Goal: Task Accomplishment & Management: Manage account settings

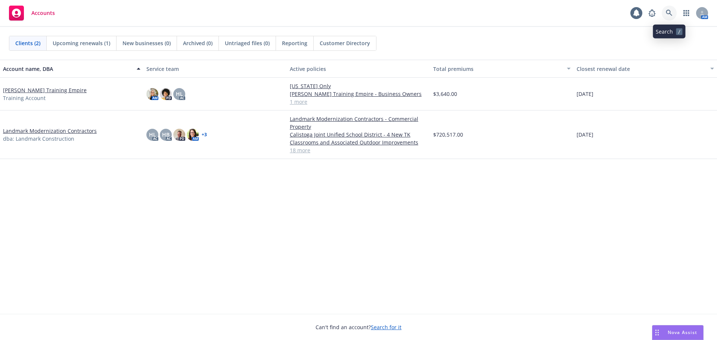
click at [672, 13] on icon at bounding box center [669, 13] width 7 height 7
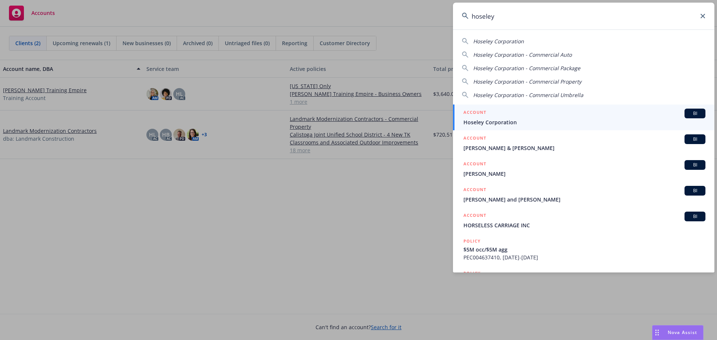
type input "hoseley"
click at [689, 115] on span "BI" at bounding box center [694, 113] width 15 height 7
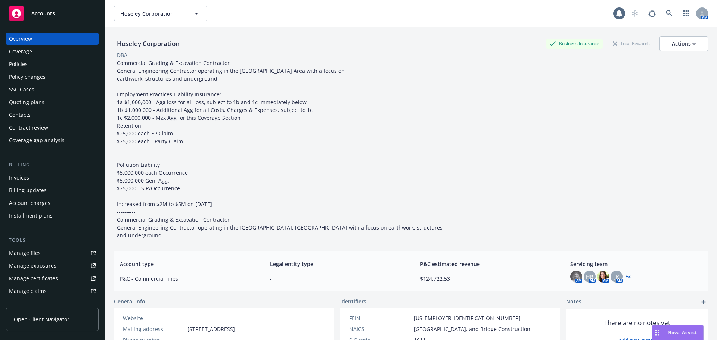
click at [53, 65] on div "Policies" at bounding box center [52, 64] width 87 height 12
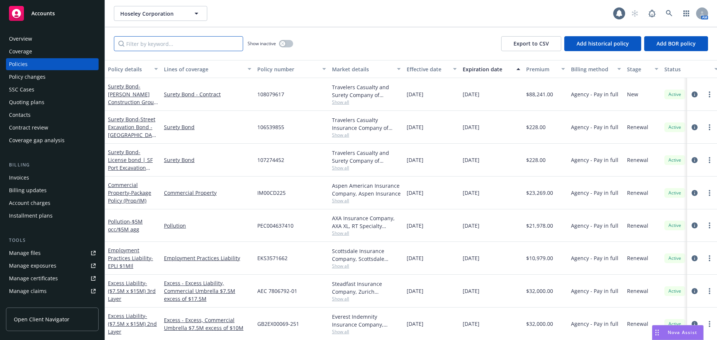
drag, startPoint x: 198, startPoint y: 50, endPoint x: 196, endPoint y: 56, distance: 6.3
click at [196, 56] on div "Show inactive Export to CSV Add historical policy Add BOR policy" at bounding box center [411, 43] width 612 height 33
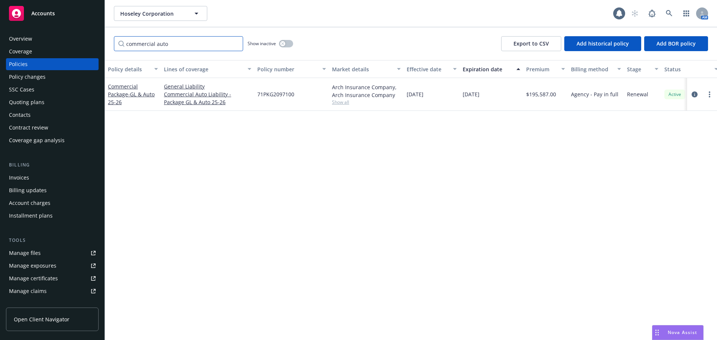
type input "commercial auto"
click at [286, 42] on button "button" at bounding box center [286, 43] width 14 height 7
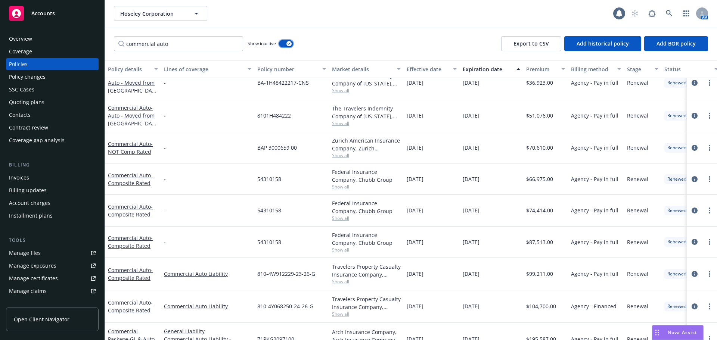
scroll to position [122, 0]
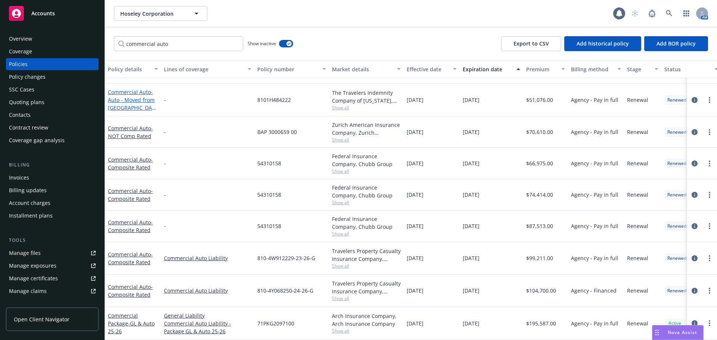
click at [131, 89] on link "Commercial Auto - Auto - Moved from Hartford" at bounding box center [131, 104] width 47 height 31
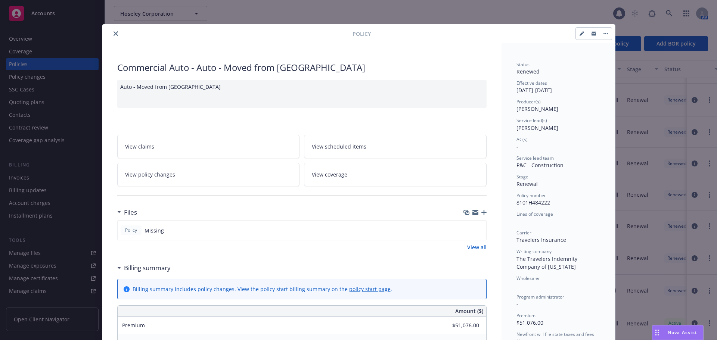
click at [114, 35] on icon "close" at bounding box center [116, 33] width 4 height 4
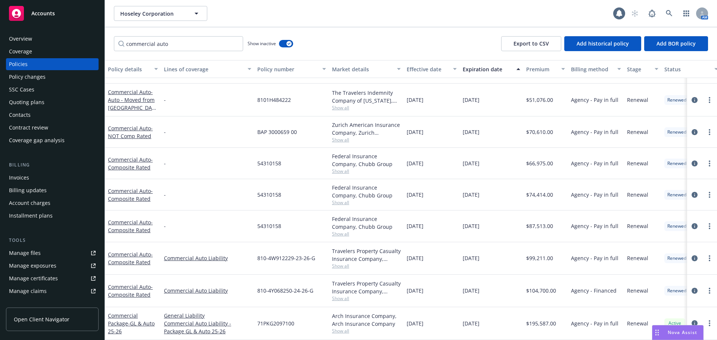
click at [112, 33] on div "commercial auto Show inactive Export to CSV Add historical policy Add BOR policy" at bounding box center [411, 43] width 612 height 33
click at [123, 312] on link "Commercial Package - GL & Auto 25-26" at bounding box center [131, 323] width 47 height 23
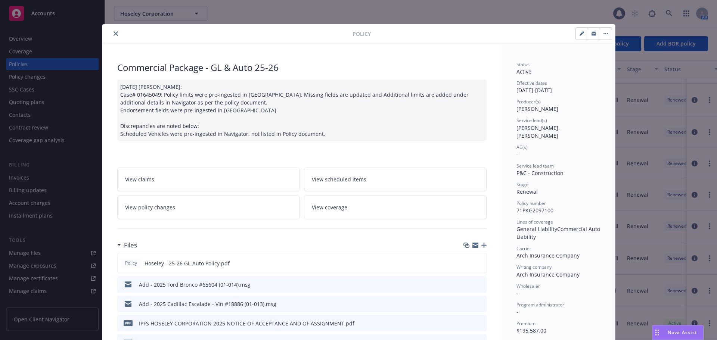
click at [114, 35] on icon "close" at bounding box center [116, 33] width 4 height 4
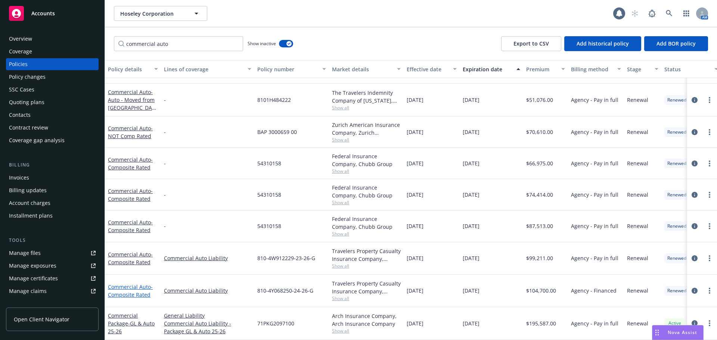
click at [127, 283] on link "Commercial Auto - Composite Rated" at bounding box center [130, 290] width 45 height 15
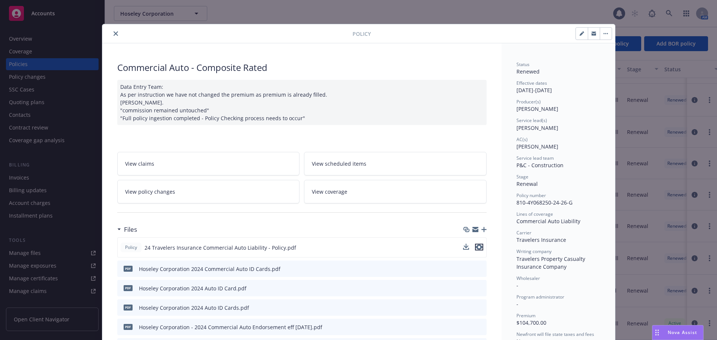
click at [476, 247] on icon "preview file" at bounding box center [479, 247] width 7 height 5
click at [115, 31] on button "close" at bounding box center [115, 33] width 9 height 9
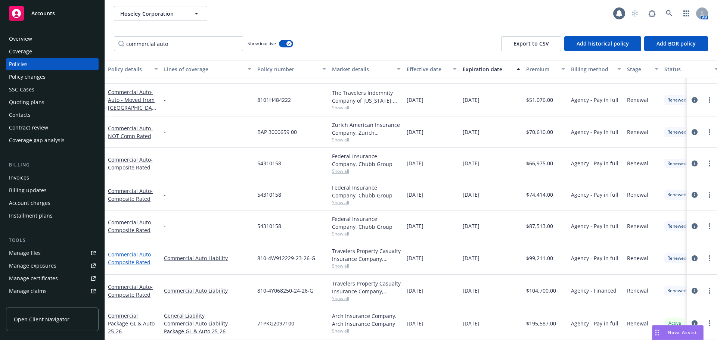
click at [140, 251] on link "Commercial Auto - Composite Rated" at bounding box center [130, 258] width 45 height 15
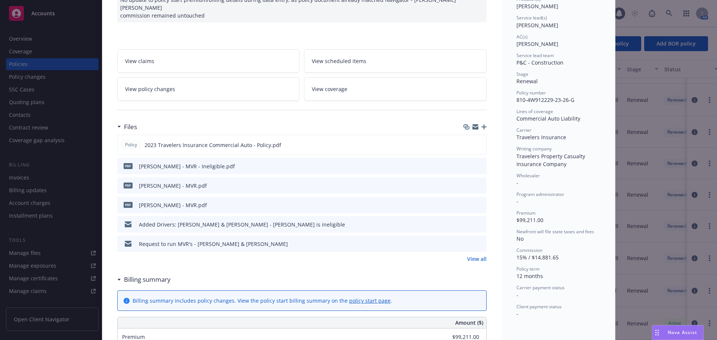
scroll to position [112, 0]
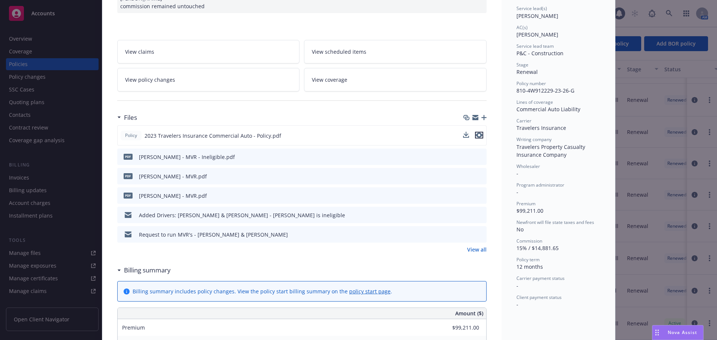
click at [476, 133] on icon "preview file" at bounding box center [479, 135] width 7 height 5
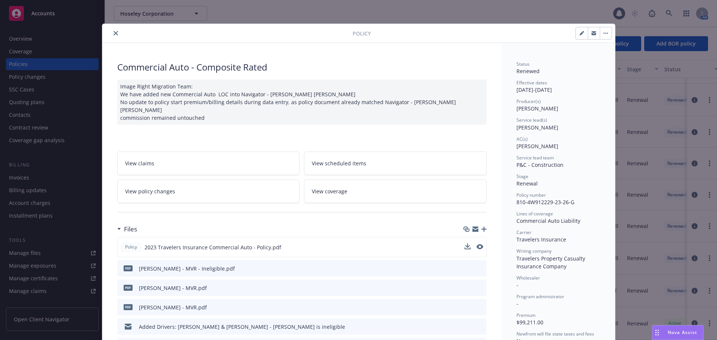
scroll to position [0, 0]
click at [114, 35] on icon "close" at bounding box center [116, 33] width 4 height 4
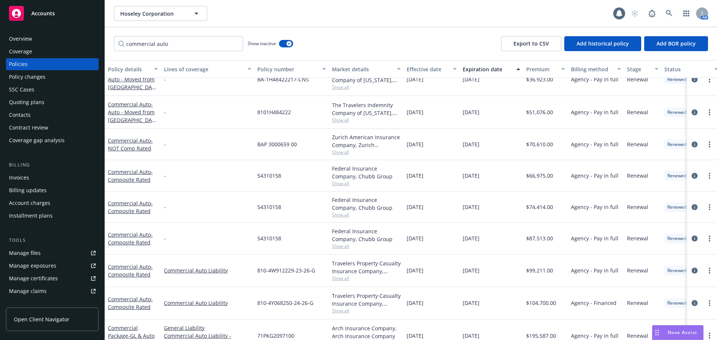
scroll to position [122, 0]
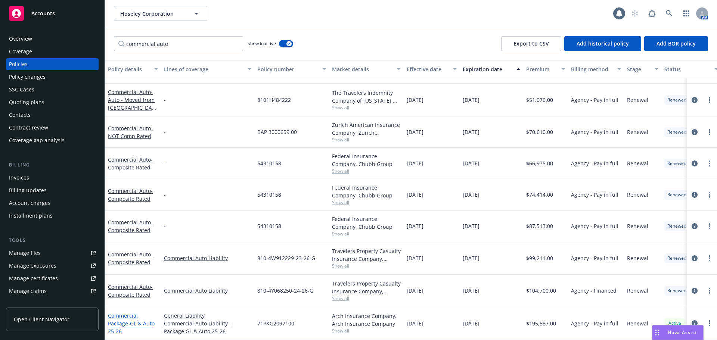
click at [137, 320] on span "- GL & Auto 25-26" at bounding box center [131, 327] width 47 height 15
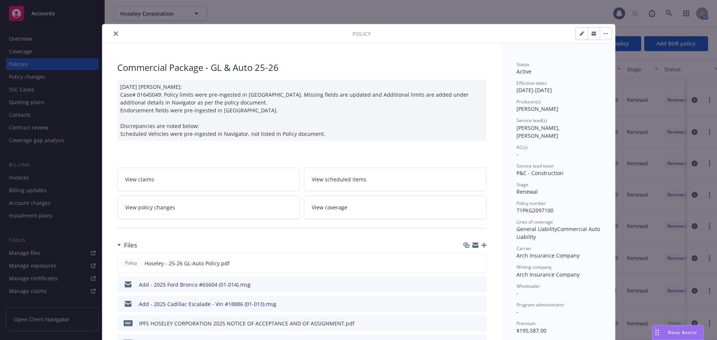
click at [114, 35] on icon "close" at bounding box center [116, 33] width 4 height 4
click at [112, 34] on div "commercial auto Show inactive Export to CSV Add historical policy Add BOR policy" at bounding box center [411, 43] width 612 height 33
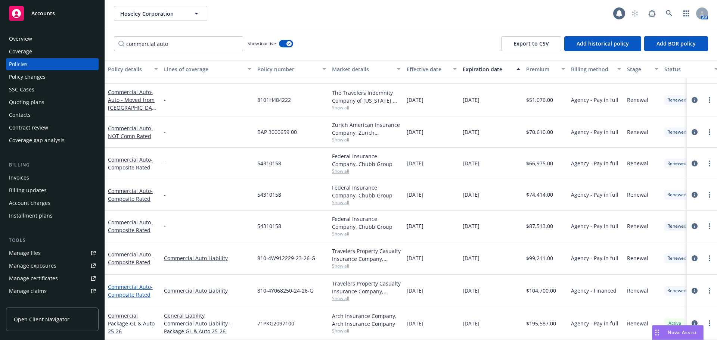
click at [139, 283] on link "Commercial Auto - Composite Rated" at bounding box center [130, 290] width 45 height 15
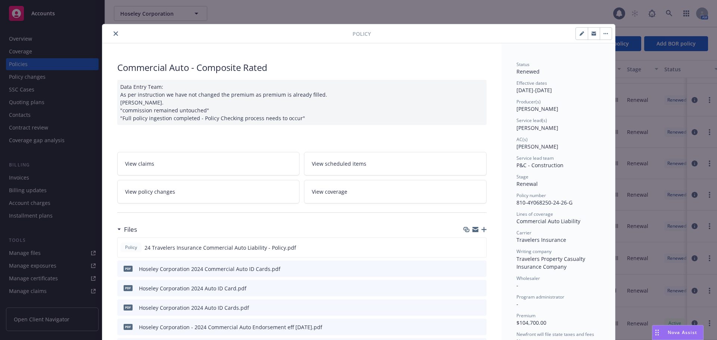
click at [114, 33] on icon "close" at bounding box center [116, 33] width 4 height 4
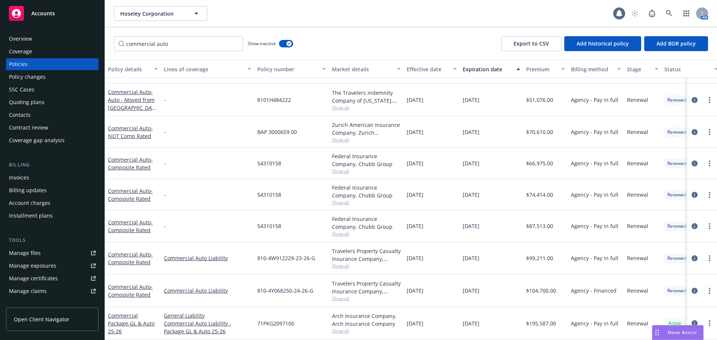
scroll to position [122, 0]
click at [133, 320] on span "- GL & Auto 25-26" at bounding box center [131, 327] width 47 height 15
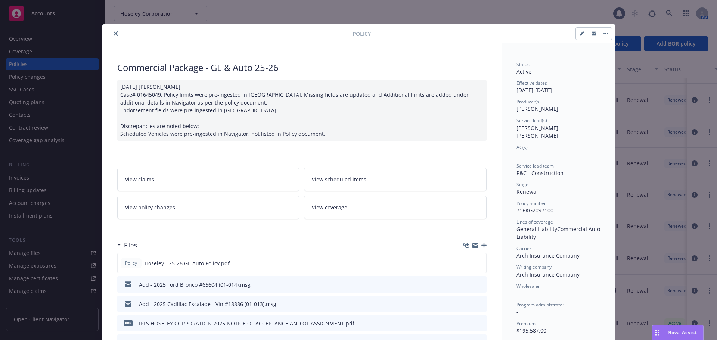
scroll to position [22, 0]
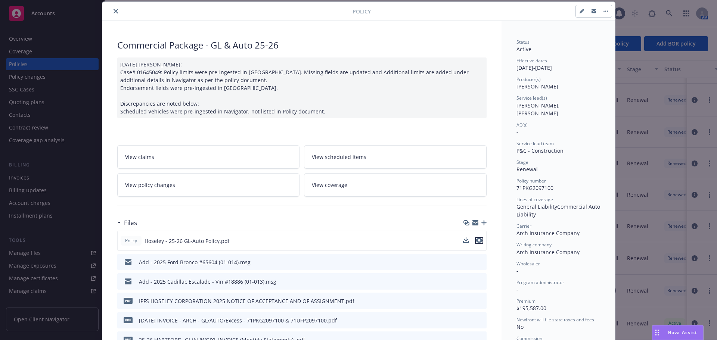
click at [476, 240] on icon "preview file" at bounding box center [479, 240] width 7 height 5
click at [114, 9] on icon "close" at bounding box center [116, 11] width 4 height 4
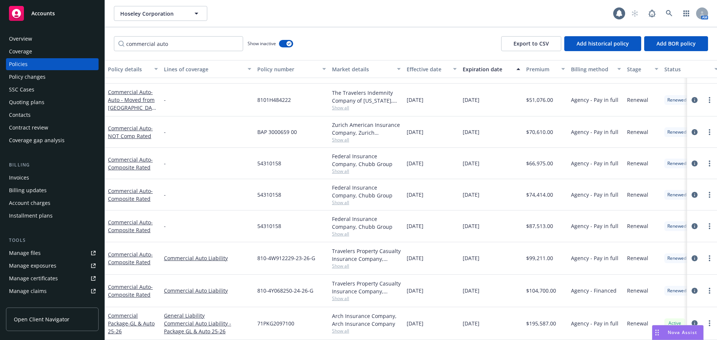
click at [112, 13] on div "Hoseley Corporation Hoseley Corporation 1 AM" at bounding box center [411, 13] width 612 height 27
click at [141, 283] on link "Commercial Auto - Composite Rated" at bounding box center [130, 290] width 45 height 15
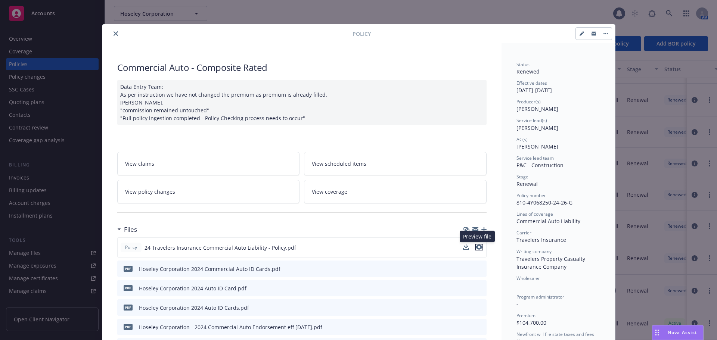
click at [476, 246] on icon "preview file" at bounding box center [479, 247] width 7 height 5
click at [115, 31] on button "close" at bounding box center [115, 33] width 9 height 9
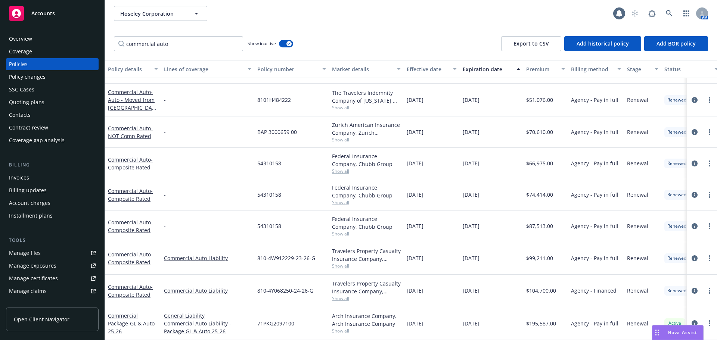
click at [21, 77] on div "Policy changes" at bounding box center [27, 77] width 37 height 12
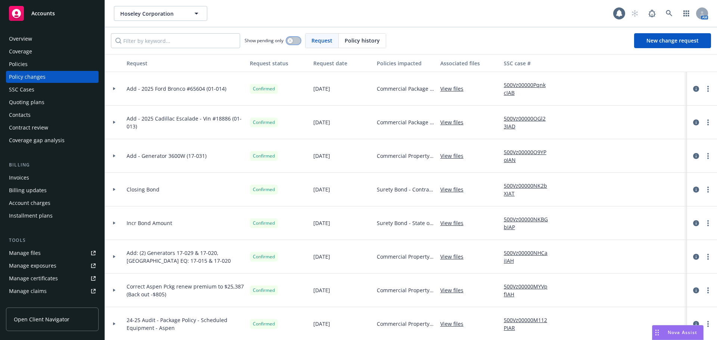
click at [292, 42] on div "button" at bounding box center [290, 40] width 5 height 5
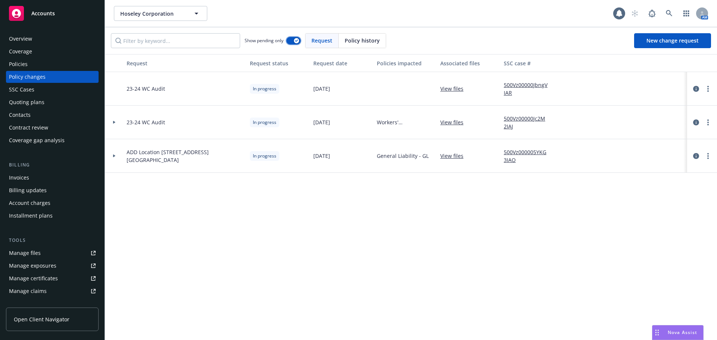
click at [291, 44] on button "button" at bounding box center [293, 40] width 14 height 7
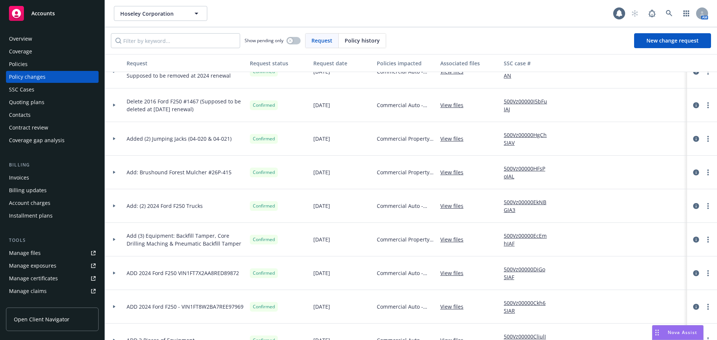
scroll to position [523, 0]
click at [117, 103] on div at bounding box center [114, 103] width 13 height 3
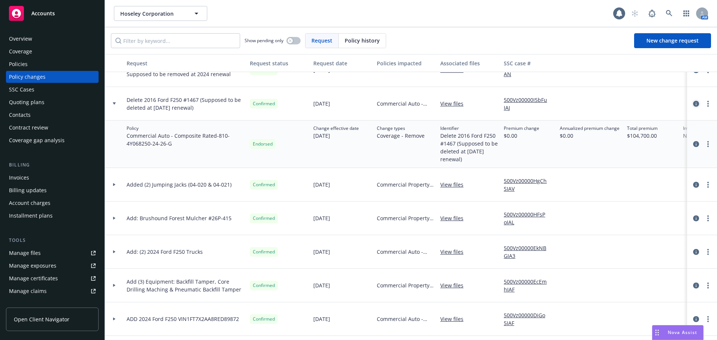
click at [693, 104] on icon "circleInformation" at bounding box center [696, 104] width 6 height 6
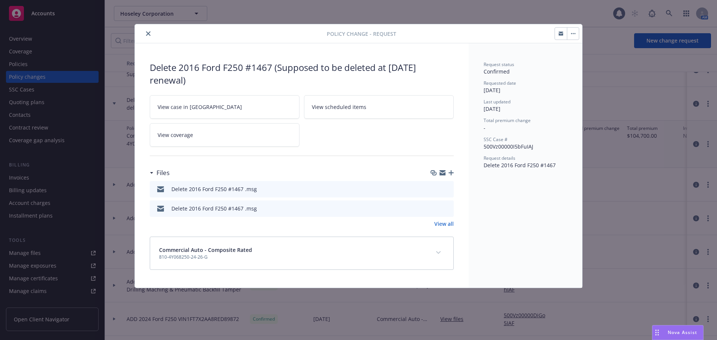
click at [149, 32] on icon "close" at bounding box center [148, 33] width 4 height 4
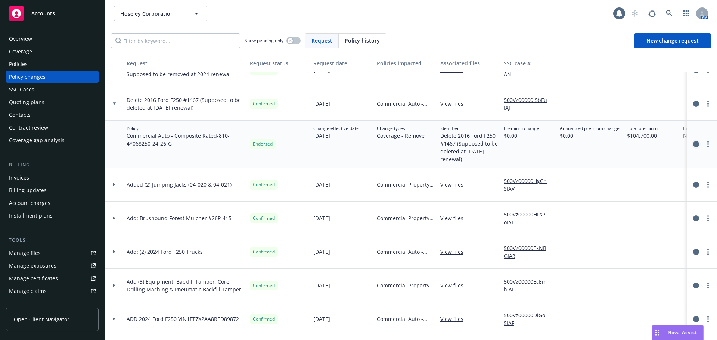
click at [693, 145] on icon "circleInformation" at bounding box center [696, 144] width 6 height 6
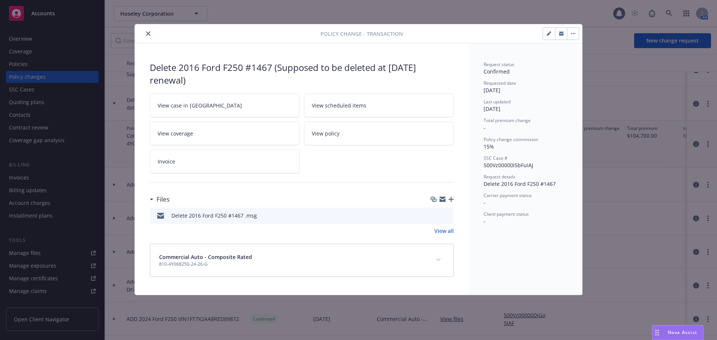
click at [448, 215] on icon "preview file" at bounding box center [446, 214] width 7 height 5
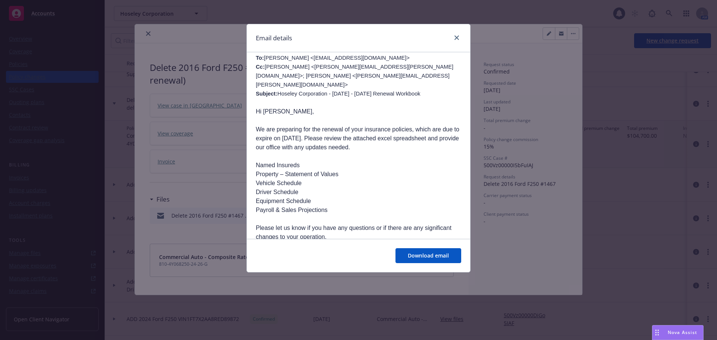
scroll to position [260, 0]
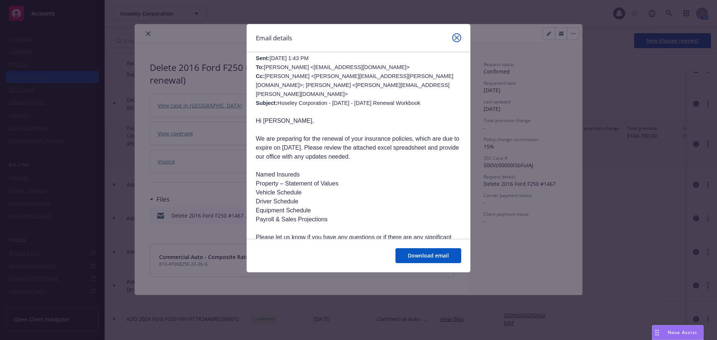
click at [458, 40] on icon "close" at bounding box center [456, 37] width 4 height 4
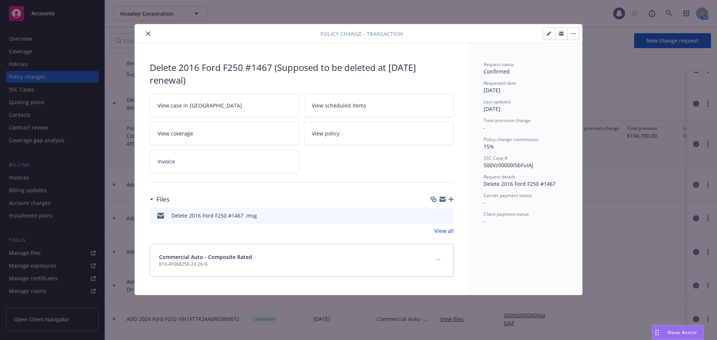
click at [150, 35] on icon "close" at bounding box center [148, 33] width 4 height 4
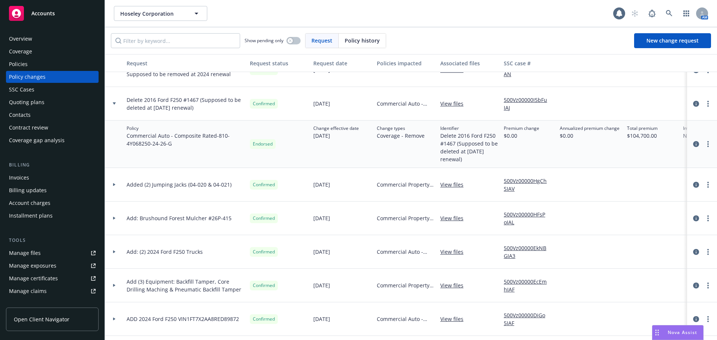
click at [444, 102] on link "View files" at bounding box center [454, 104] width 29 height 8
click at [49, 59] on div "Policies" at bounding box center [52, 64] width 87 height 12
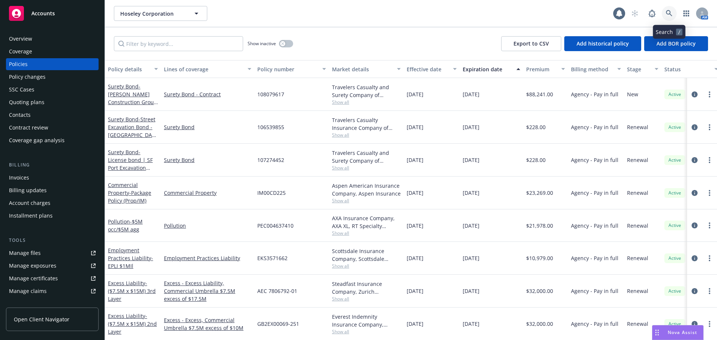
click at [668, 14] on icon at bounding box center [669, 13] width 6 height 6
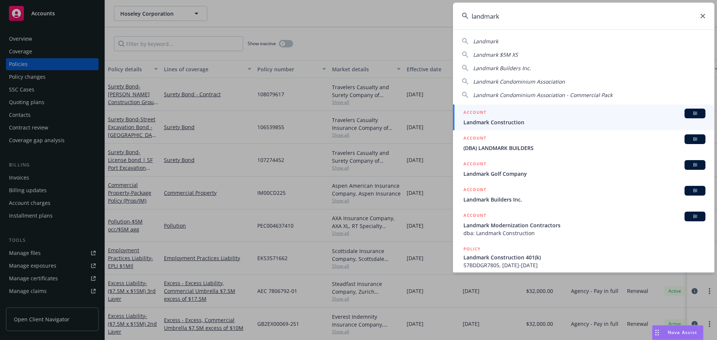
type input "landmark"
click at [533, 117] on div "ACCOUNT BI" at bounding box center [584, 114] width 242 height 10
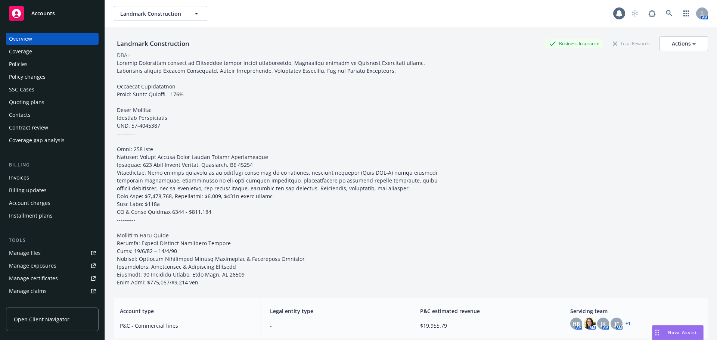
click at [43, 63] on div "Policies" at bounding box center [52, 64] width 87 height 12
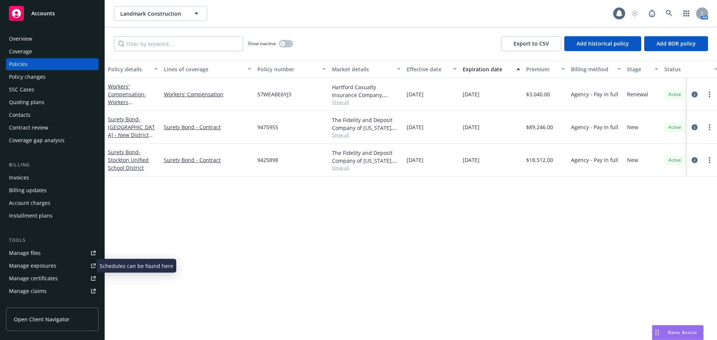
click at [52, 266] on div "Manage exposures" at bounding box center [32, 266] width 47 height 12
click at [61, 79] on div "Policy changes" at bounding box center [52, 77] width 87 height 12
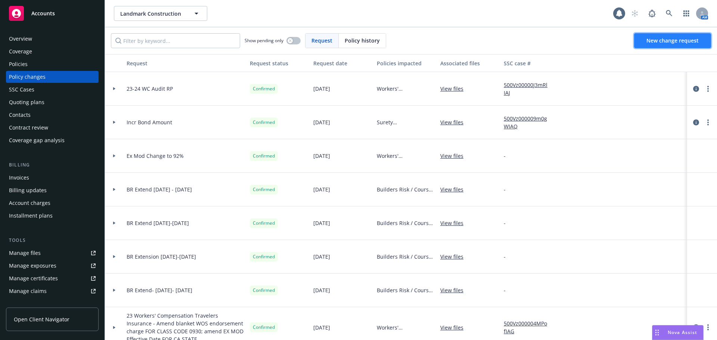
click at [670, 35] on link "New change request" at bounding box center [672, 40] width 77 height 15
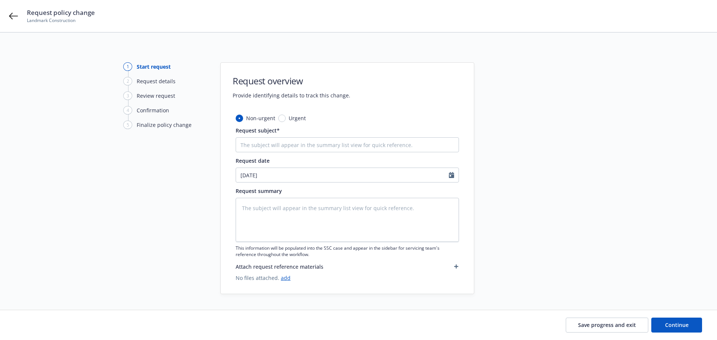
type textarea "x"
click at [15, 15] on icon at bounding box center [13, 16] width 9 height 9
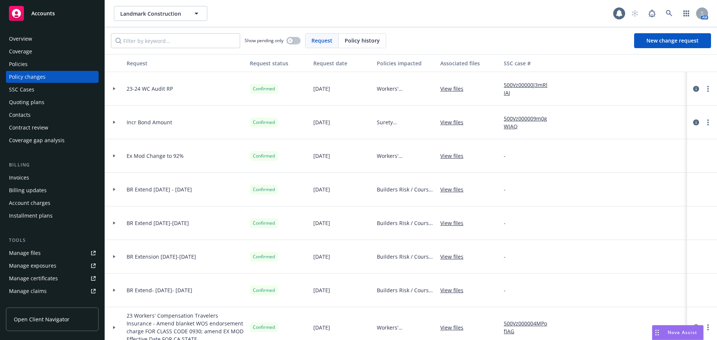
click at [53, 53] on div "Coverage" at bounding box center [52, 52] width 87 height 12
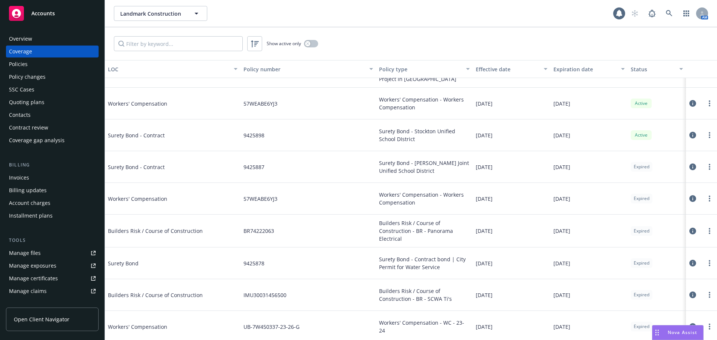
scroll to position [34, 0]
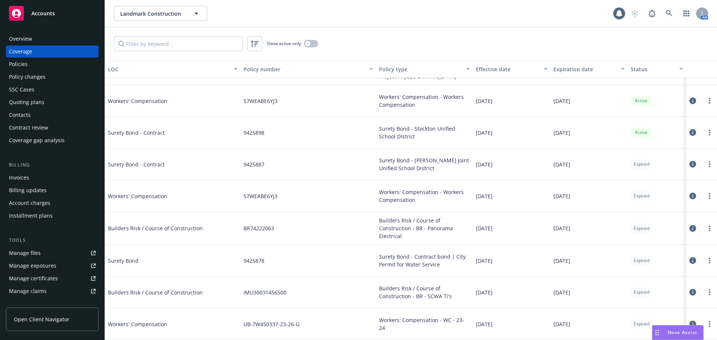
click at [37, 61] on div "Policies" at bounding box center [52, 64] width 87 height 12
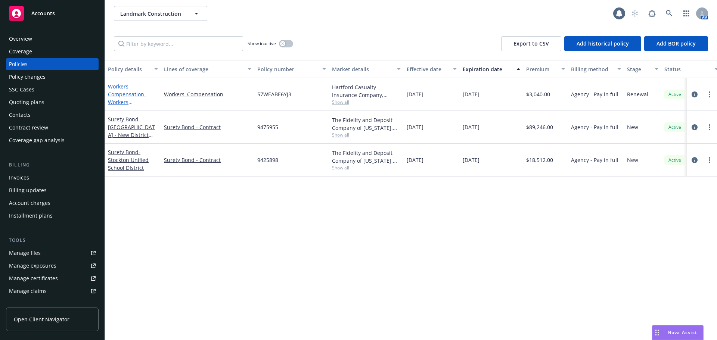
click at [125, 89] on link "Workers' Compensation - Workers Compensation" at bounding box center [127, 98] width 38 height 31
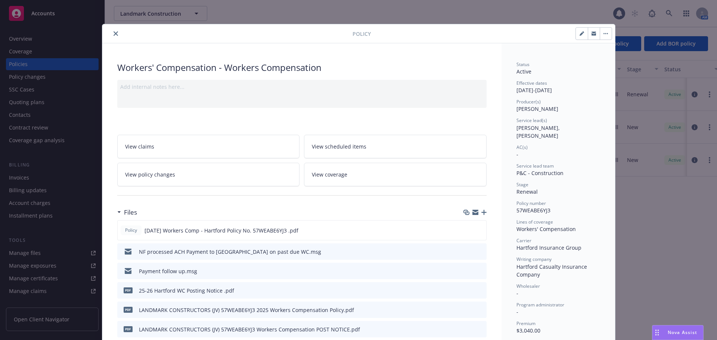
click at [116, 33] on button "close" at bounding box center [115, 33] width 9 height 9
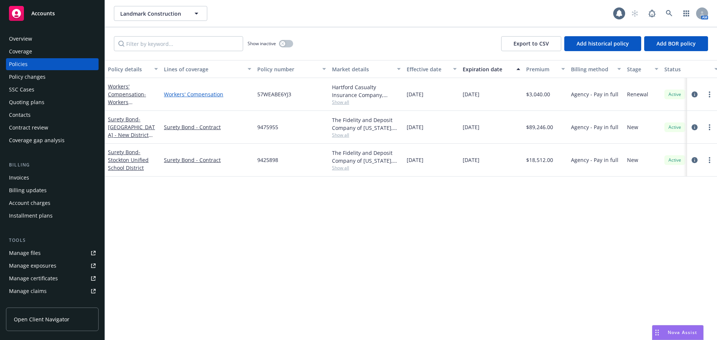
click at [204, 94] on link "Workers' Compensation" at bounding box center [207, 94] width 87 height 8
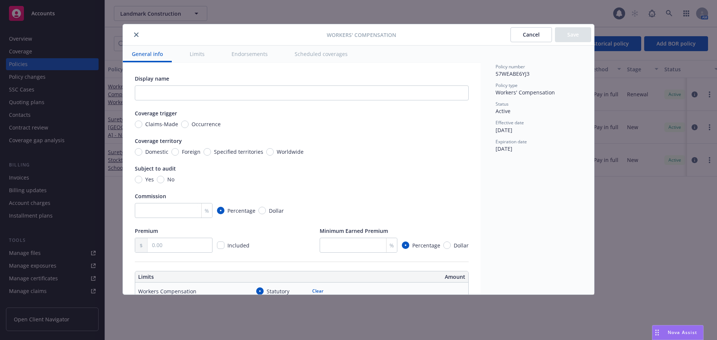
click at [318, 55] on button "Scheduled coverages" at bounding box center [321, 54] width 71 height 17
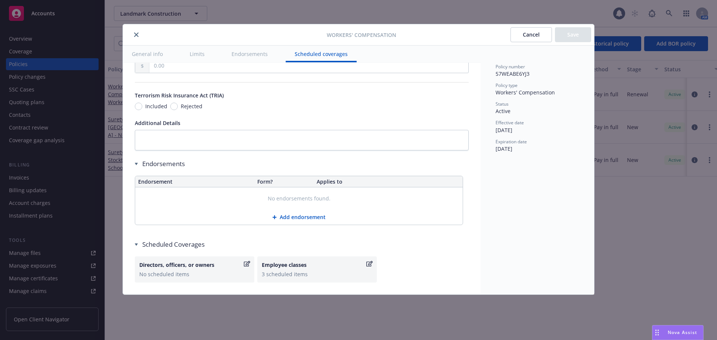
scroll to position [668, 0]
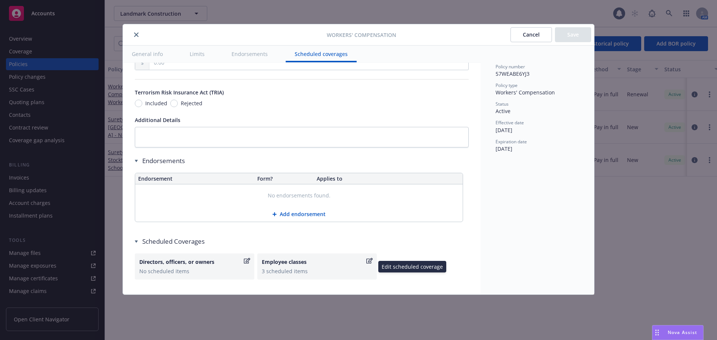
click at [332, 266] on div "Employee classes 3 scheduled items" at bounding box center [317, 266] width 111 height 17
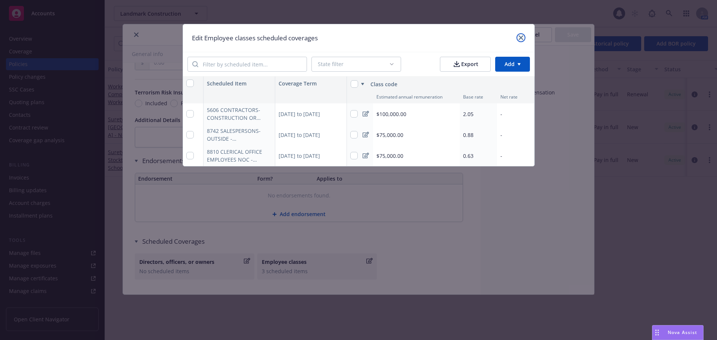
click at [520, 36] on icon "close" at bounding box center [521, 37] width 4 height 4
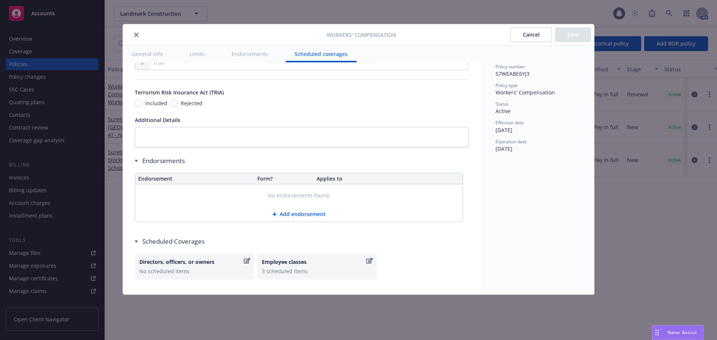
click at [137, 32] on button "close" at bounding box center [136, 34] width 9 height 9
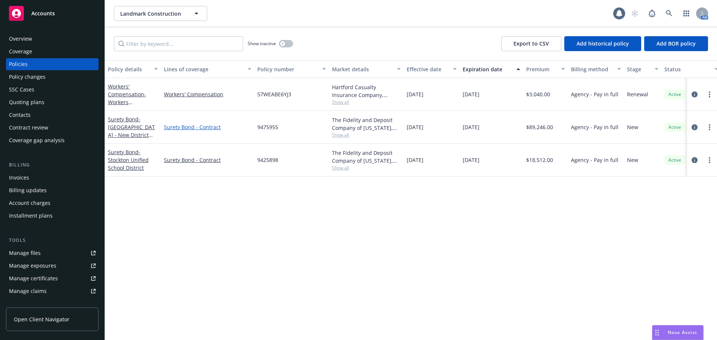
click at [211, 129] on link "Surety Bond - Contract" at bounding box center [207, 127] width 87 height 8
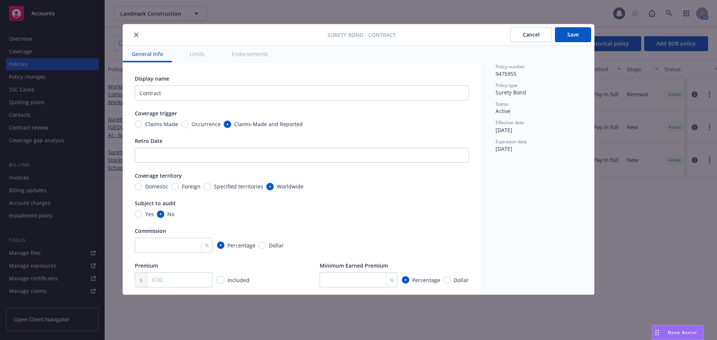
click at [255, 55] on button "Endorsements" at bounding box center [250, 54] width 54 height 17
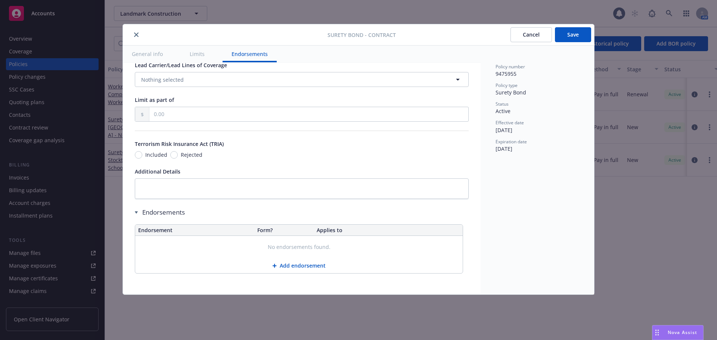
scroll to position [406, 0]
click at [135, 36] on icon "close" at bounding box center [136, 34] width 4 height 4
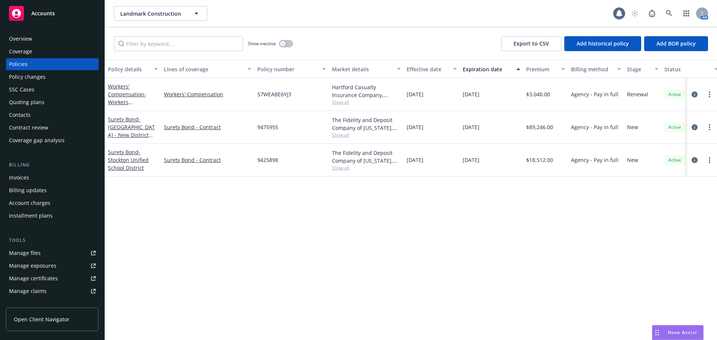
click at [49, 78] on div "Policy changes" at bounding box center [52, 77] width 87 height 12
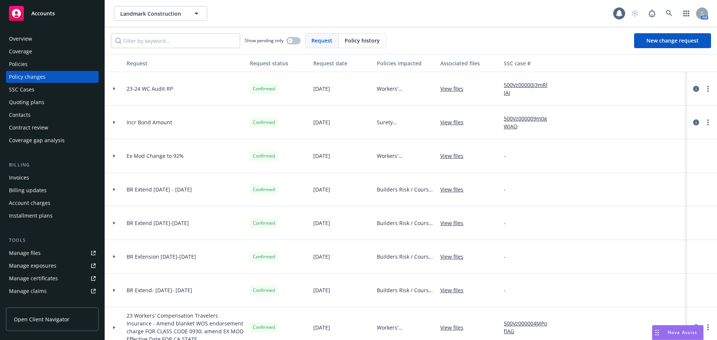
click at [36, 66] on div "Policies" at bounding box center [52, 64] width 87 height 12
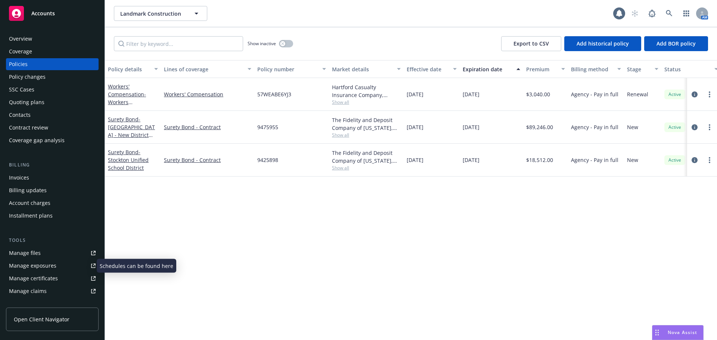
click at [41, 266] on div "Manage exposures" at bounding box center [32, 266] width 47 height 12
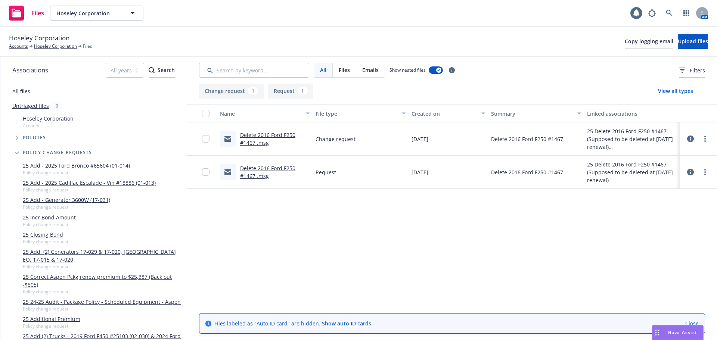
click at [21, 91] on link "All files" at bounding box center [21, 91] width 18 height 7
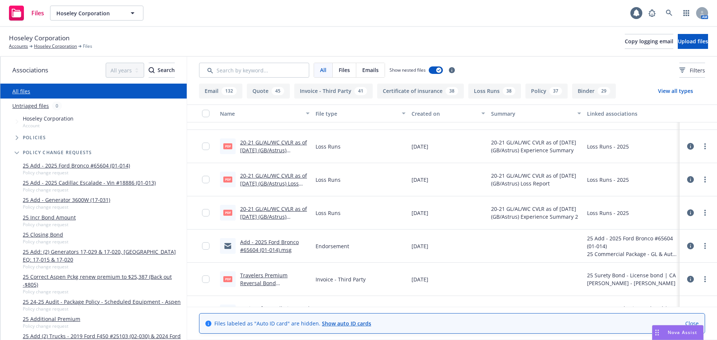
scroll to position [37, 0]
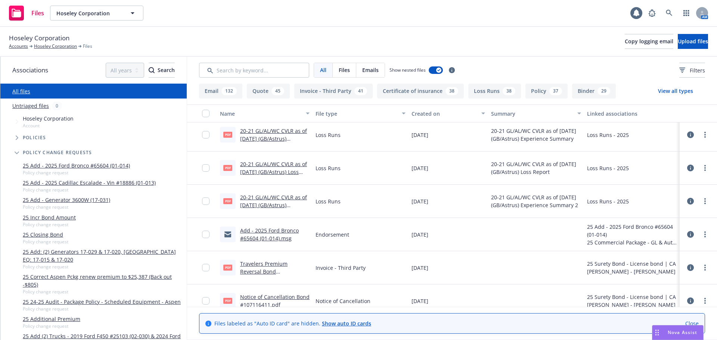
click at [271, 230] on link "Add - 2025 Ford Bronco #65604 (01-014).msg" at bounding box center [269, 234] width 59 height 15
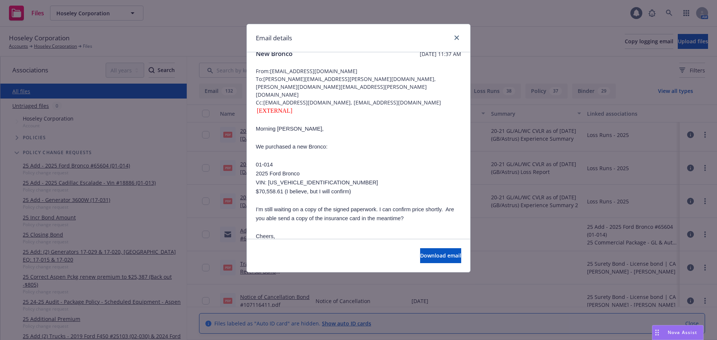
scroll to position [0, 0]
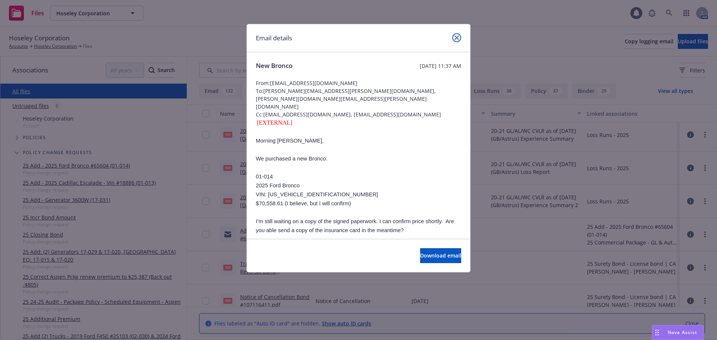
click at [455, 39] on icon "close" at bounding box center [456, 37] width 4 height 4
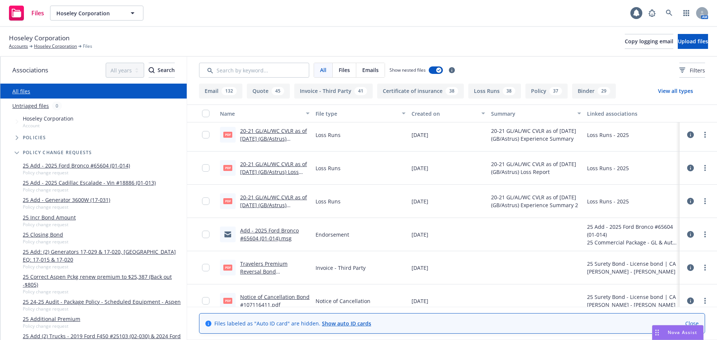
click at [687, 234] on icon at bounding box center [690, 234] width 7 height 7
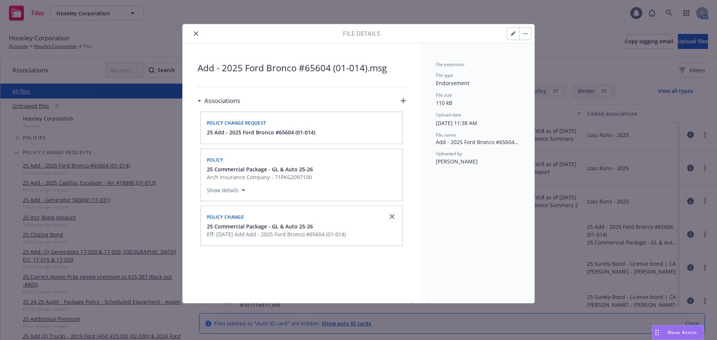
click at [402, 101] on icon "button" at bounding box center [403, 100] width 5 height 5
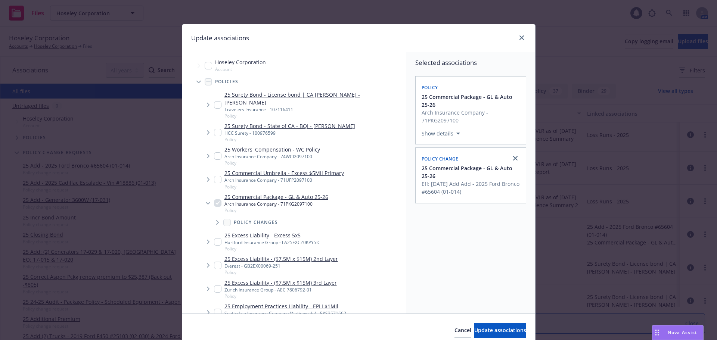
click at [212, 217] on span "Tree Example" at bounding box center [217, 223] width 12 height 12
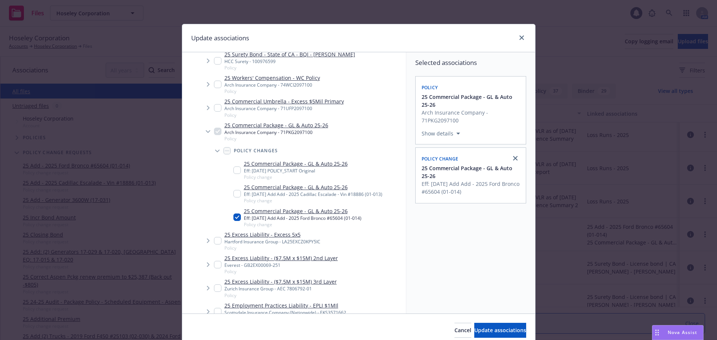
scroll to position [75, 0]
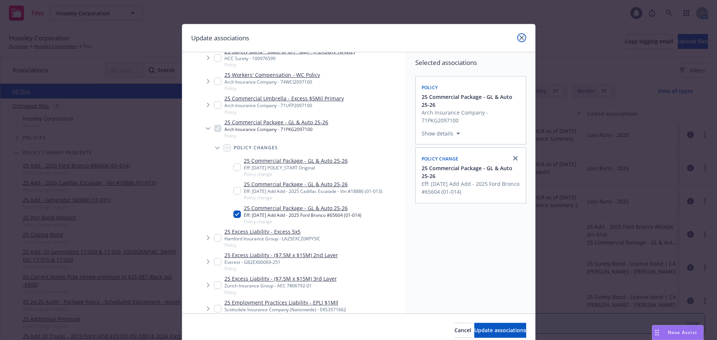
click at [520, 40] on link "close" at bounding box center [521, 37] width 9 height 9
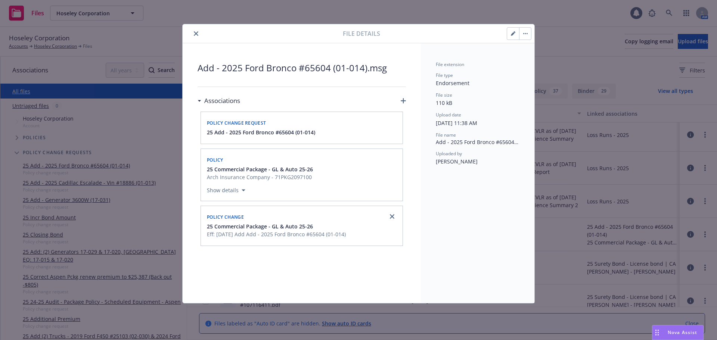
click at [510, 33] on button "button" at bounding box center [513, 34] width 12 height 12
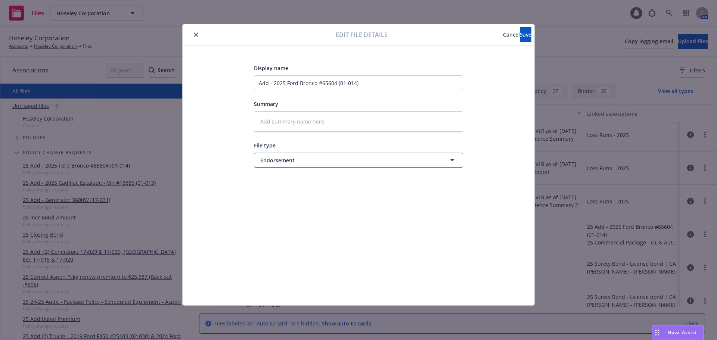
click at [283, 160] on span "Endorsement" at bounding box center [344, 160] width 169 height 8
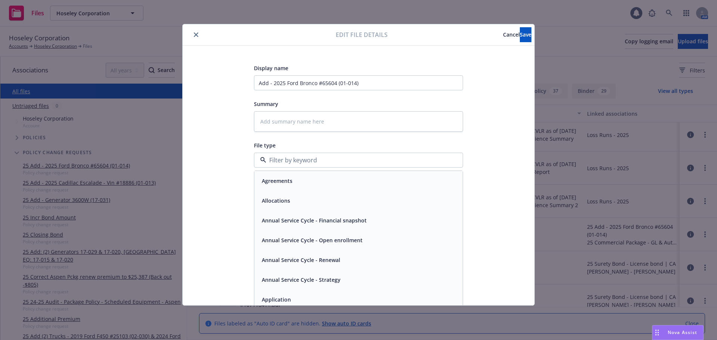
click at [283, 160] on input at bounding box center [356, 160] width 181 height 9
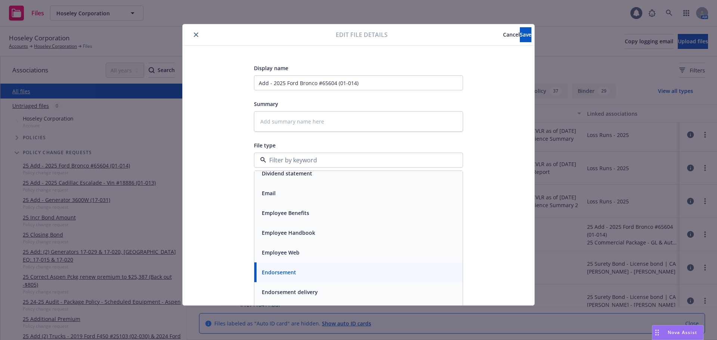
scroll to position [1158, 0]
click at [295, 232] on div "Email" at bounding box center [358, 230] width 199 height 11
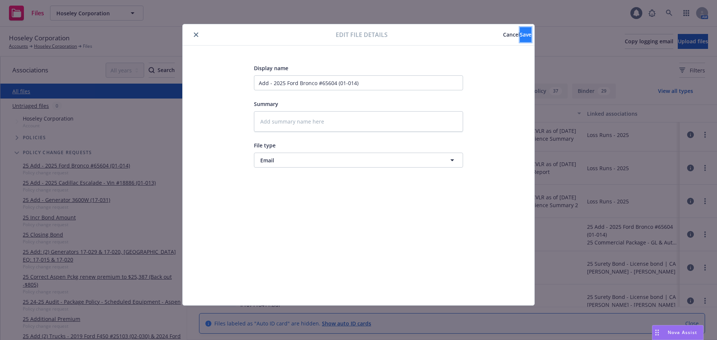
click at [520, 38] on span "Save" at bounding box center [526, 34] width 12 height 7
type textarea "x"
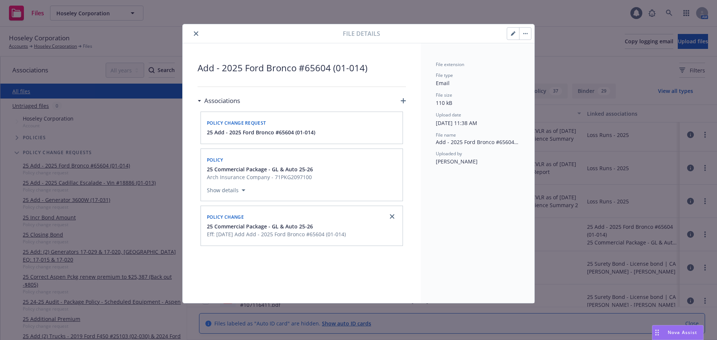
click at [404, 102] on icon "button" at bounding box center [403, 100] width 5 height 5
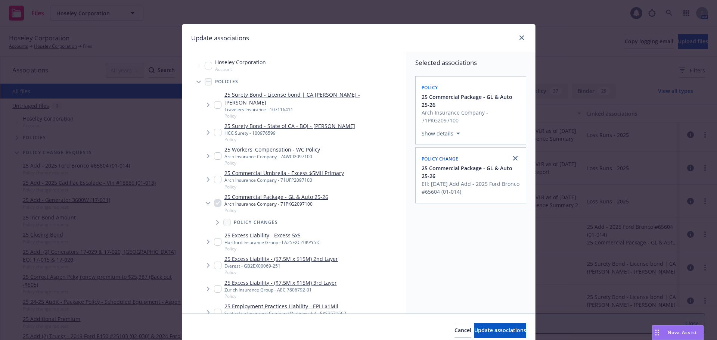
click at [212, 217] on span "Tree Example" at bounding box center [217, 223] width 12 height 12
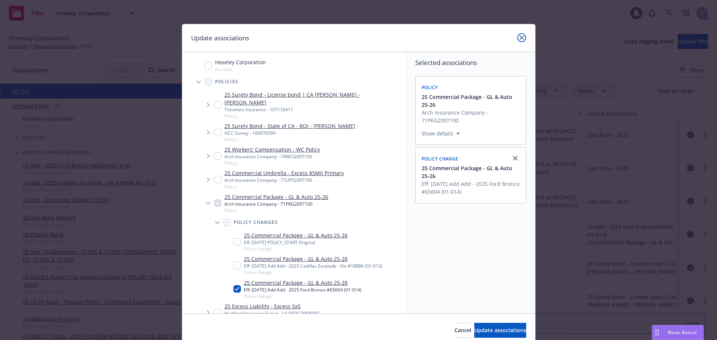
click at [514, 37] on div at bounding box center [520, 38] width 12 height 10
click at [519, 41] on link "close" at bounding box center [521, 37] width 9 height 9
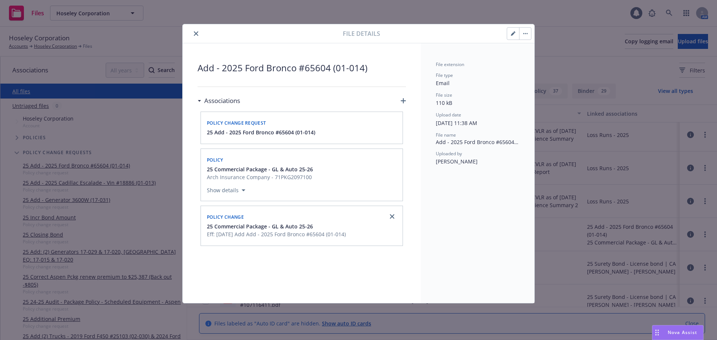
click at [195, 31] on button "close" at bounding box center [196, 33] width 9 height 9
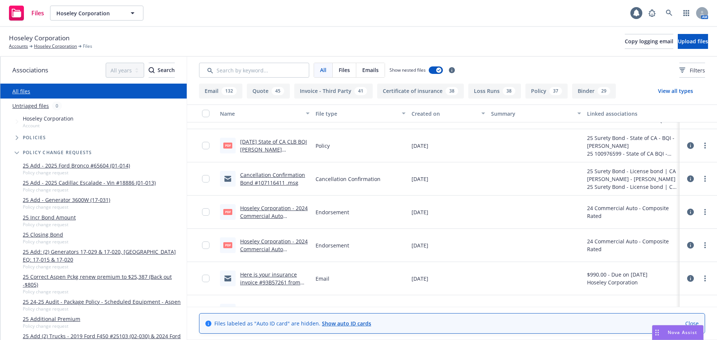
scroll to position [373, 0]
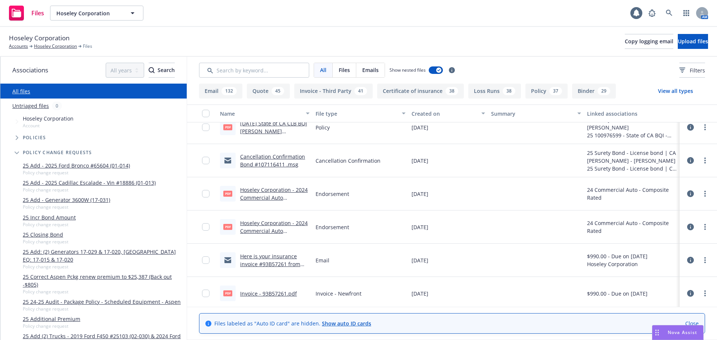
click at [270, 199] on link "Hoseley Corporation - 2024 Commercial Auto Endorsement eff 04-14-2025.pdf" at bounding box center [274, 201] width 68 height 31
click at [289, 226] on link "Hoseley Corporation - 2024 Commercial Auto Endorsement.pdf" at bounding box center [274, 231] width 68 height 23
click at [270, 194] on link "Hoseley Corporation - 2024 Commercial Auto Endorsement eff 04-14-2025.pdf" at bounding box center [274, 201] width 68 height 31
click at [269, 224] on link "Hoseley Corporation - 2024 Commercial Auto Endorsement.pdf" at bounding box center [274, 231] width 68 height 23
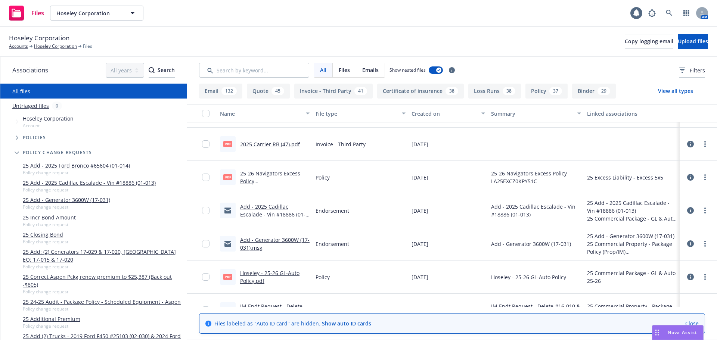
scroll to position [710, 0]
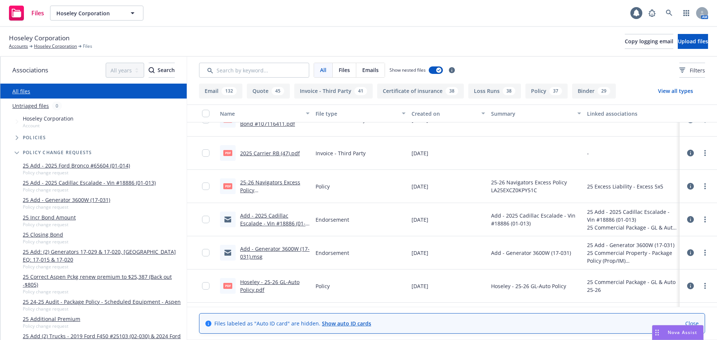
click at [281, 224] on link "Add - 2025 Cadillac Escalade - Vin #18886 (01-013).msg" at bounding box center [272, 223] width 65 height 23
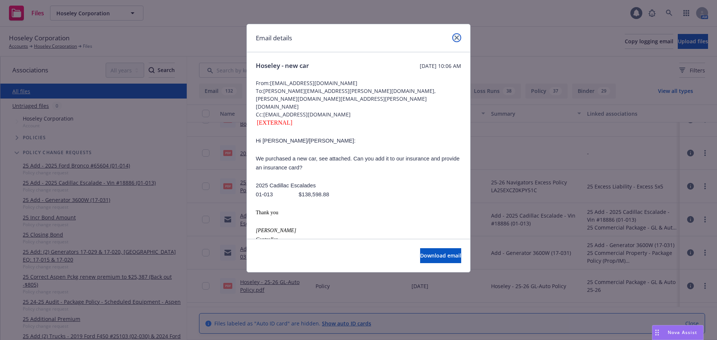
click at [459, 38] on link "close" at bounding box center [456, 37] width 9 height 9
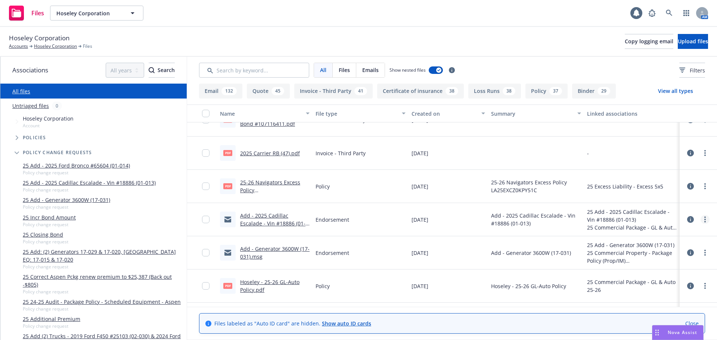
click at [701, 218] on link "more" at bounding box center [705, 219] width 9 height 9
click at [675, 274] on link "Update associations" at bounding box center [666, 279] width 74 height 15
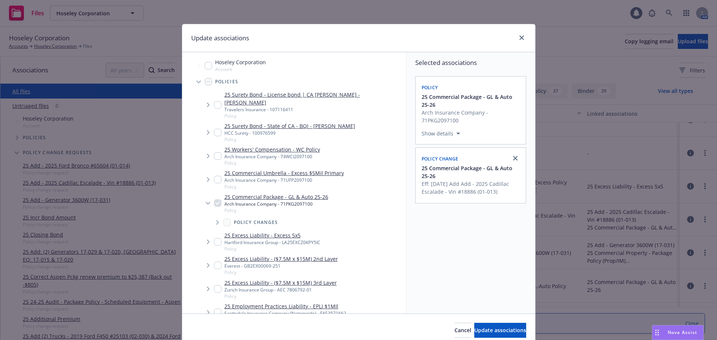
click at [215, 217] on span "Tree Example" at bounding box center [217, 223] width 12 height 12
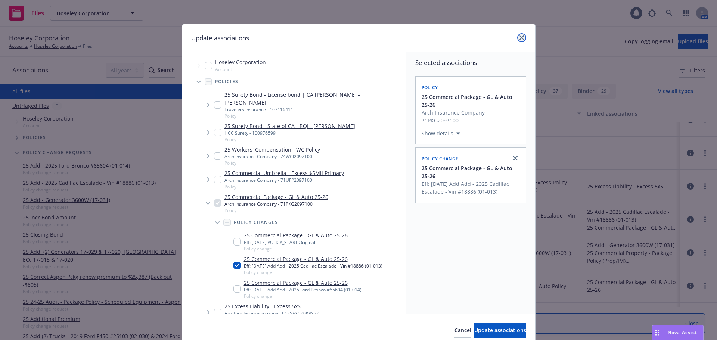
click at [519, 37] on icon "close" at bounding box center [521, 37] width 4 height 4
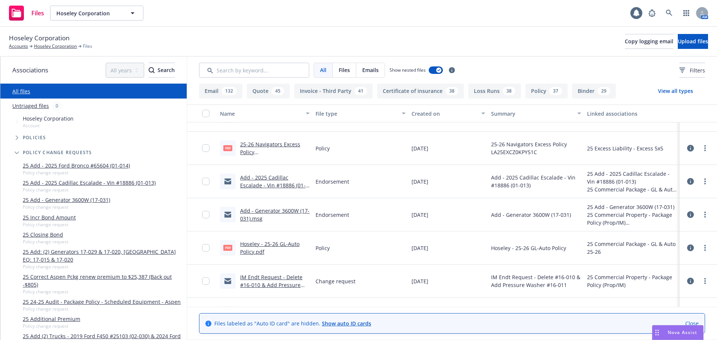
scroll to position [784, 0]
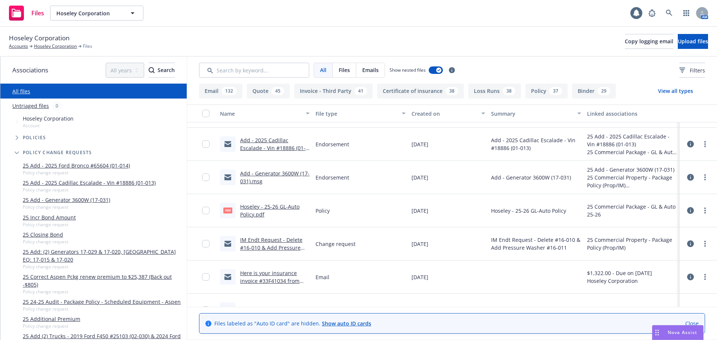
click at [281, 246] on link "IM Endt Request - Delete #16-010 & Add Pressure Washer #16-011.msg" at bounding box center [271, 247] width 62 height 23
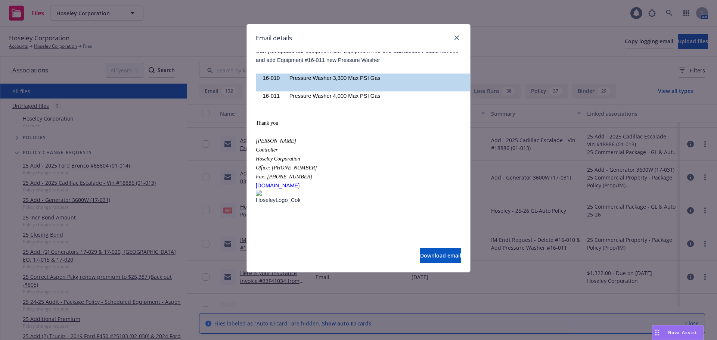
scroll to position [0, 0]
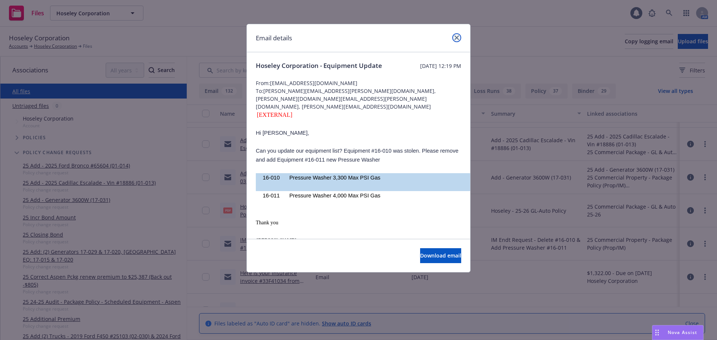
click at [458, 39] on icon "close" at bounding box center [456, 37] width 4 height 4
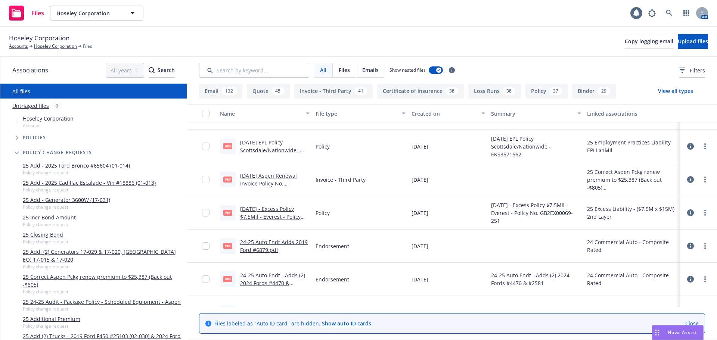
scroll to position [1419, 0]
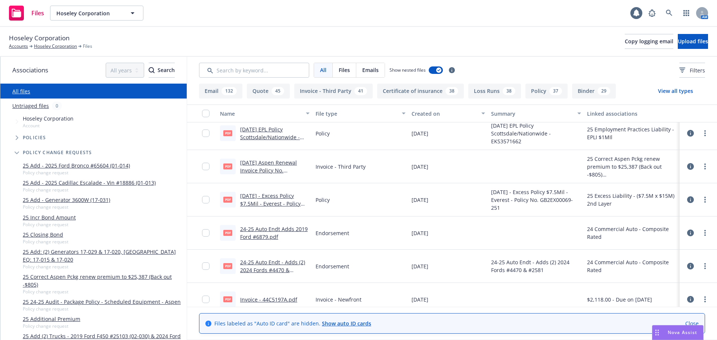
click at [303, 230] on link "24-25 Auto Endt Adds 2019 Ford #6879.pdf" at bounding box center [274, 233] width 68 height 15
click at [283, 265] on link "24-25 Auto Endt - Adds (2) 2024 Fords #4470 & #2581.pdf" at bounding box center [272, 270] width 65 height 23
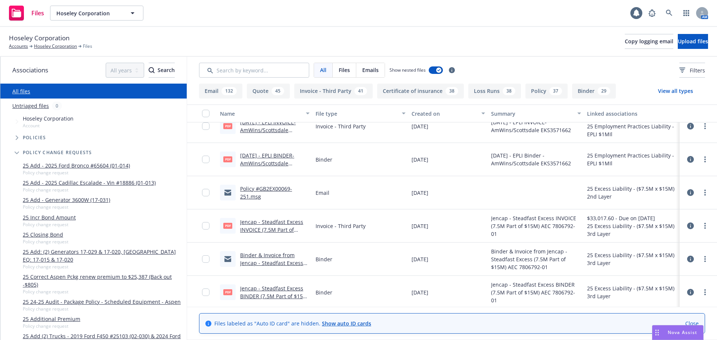
scroll to position [2577, 0]
click at [667, 13] on icon at bounding box center [669, 13] width 7 height 7
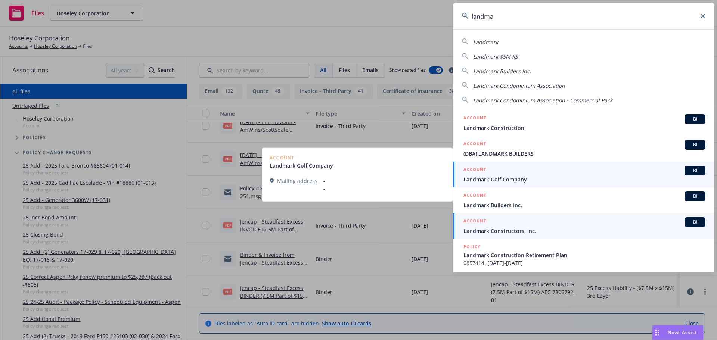
type input "landma"
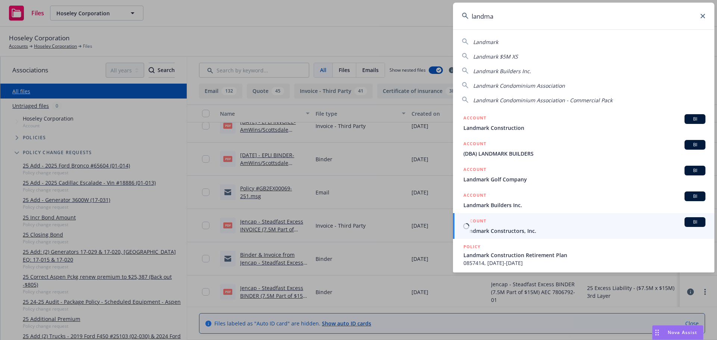
click at [558, 234] on span "Landmark Constructors, Inc." at bounding box center [584, 231] width 242 height 8
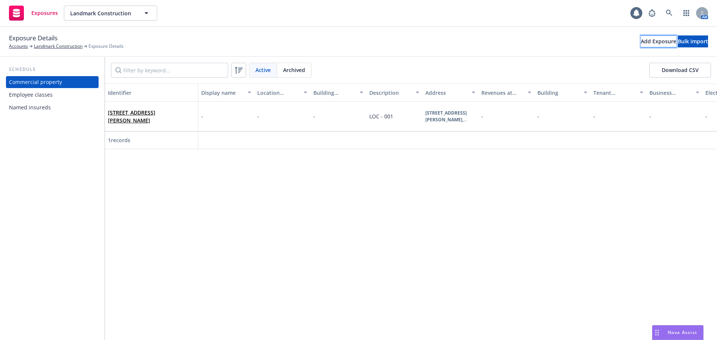
click at [641, 40] on div "Add Exposure" at bounding box center [658, 41] width 35 height 11
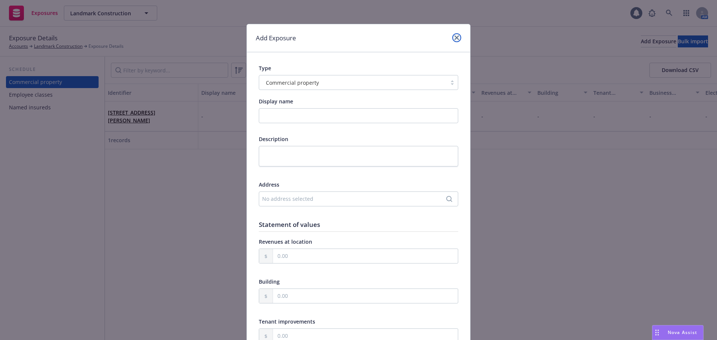
click at [455, 39] on icon "close" at bounding box center [456, 37] width 4 height 4
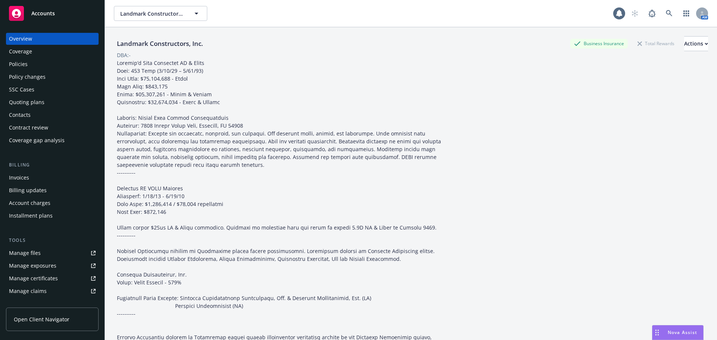
click at [63, 69] on div "Policies" at bounding box center [52, 64] width 87 height 12
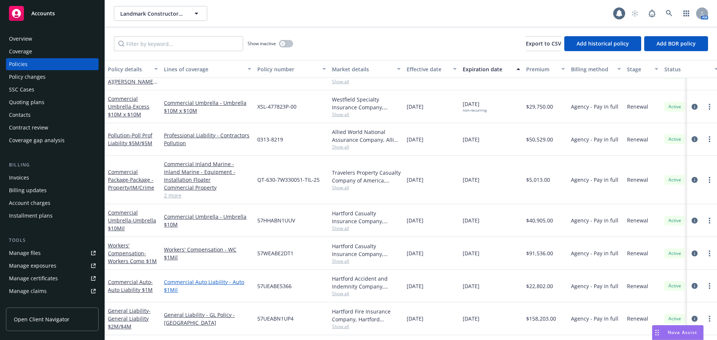
scroll to position [271, 0]
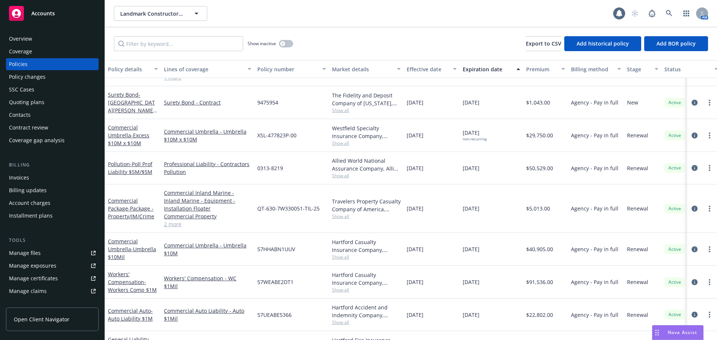
click at [171, 227] on link "2 more" at bounding box center [207, 224] width 87 height 8
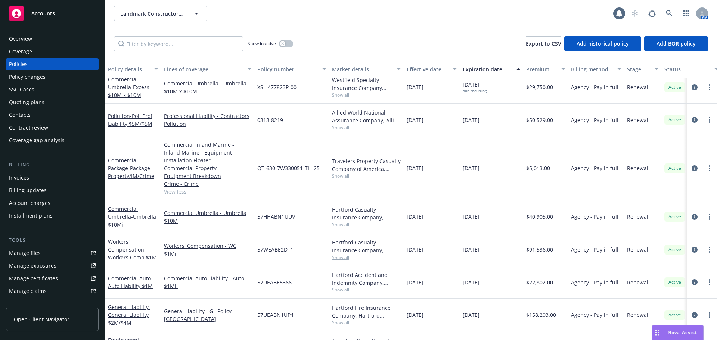
scroll to position [346, 0]
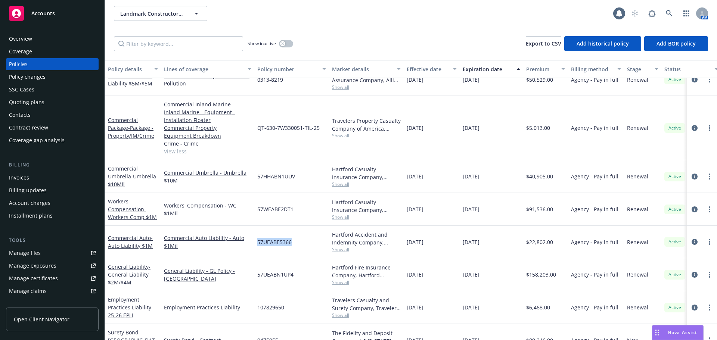
drag, startPoint x: 258, startPoint y: 240, endPoint x: 299, endPoint y: 242, distance: 41.5
click at [299, 242] on div "57UEABE5366" at bounding box center [291, 242] width 75 height 32
copy span "57UEABE5366"
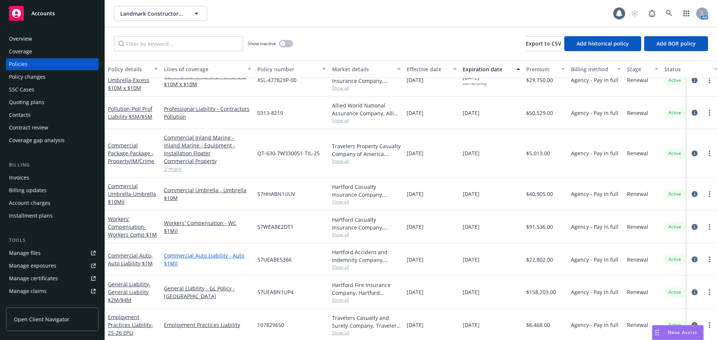
scroll to position [373, 0]
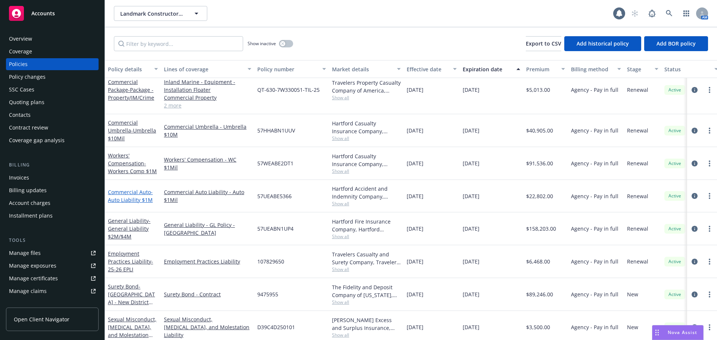
click at [144, 191] on link "Commercial Auto - Auto Liability $1M" at bounding box center [130, 196] width 45 height 15
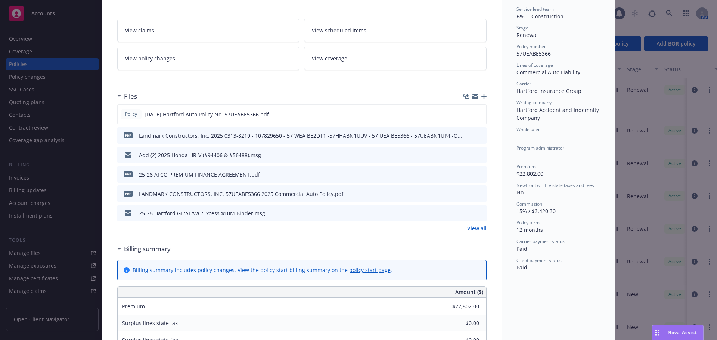
scroll to position [149, 0]
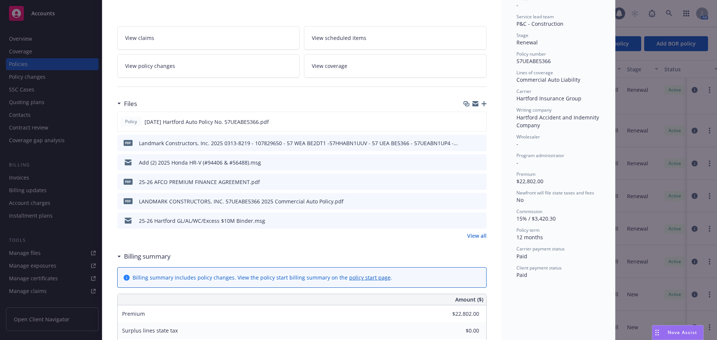
click at [478, 143] on icon "preview file" at bounding box center [479, 142] width 7 height 5
click at [476, 202] on icon "preview file" at bounding box center [479, 200] width 7 height 5
click at [476, 121] on icon "preview file" at bounding box center [479, 121] width 7 height 5
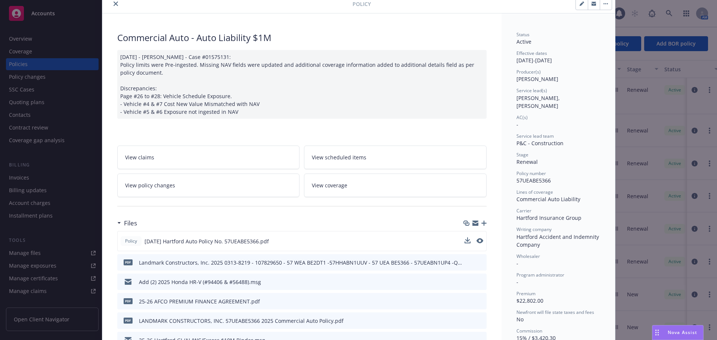
scroll to position [0, 0]
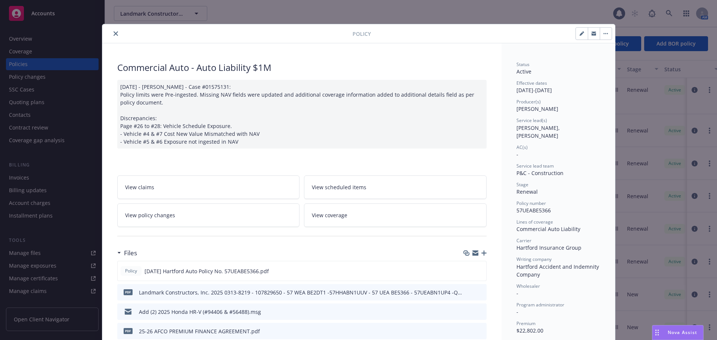
click at [115, 33] on button "close" at bounding box center [115, 33] width 9 height 9
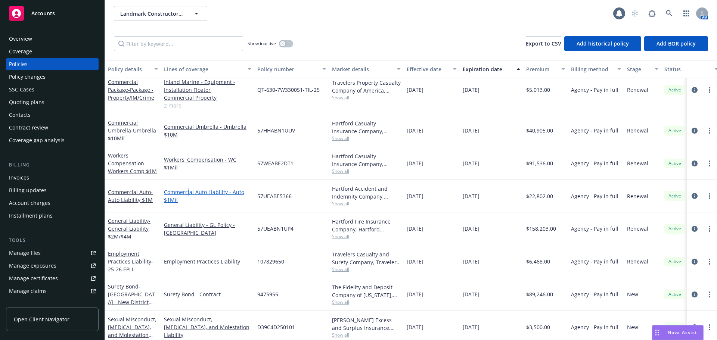
click at [189, 196] on link "Commercial Auto Liability - Auto $1Mil" at bounding box center [207, 196] width 87 height 16
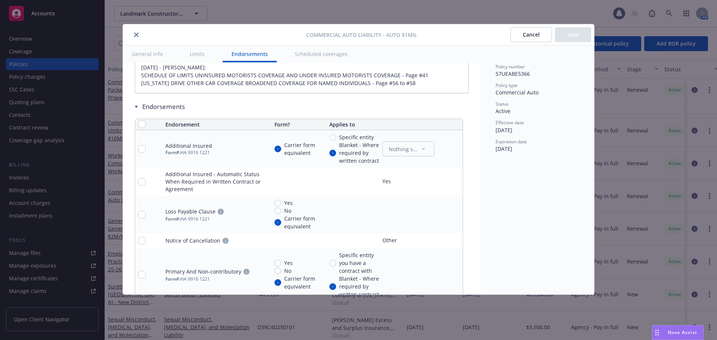
scroll to position [1606, 0]
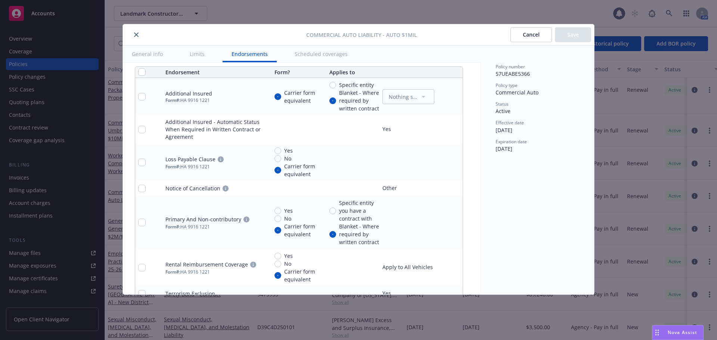
type textarea "x"
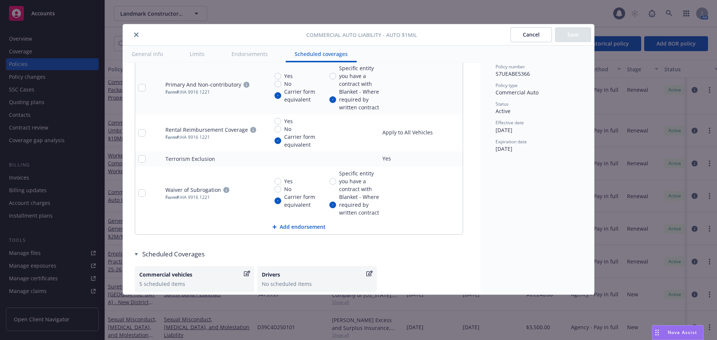
scroll to position [1817, 0]
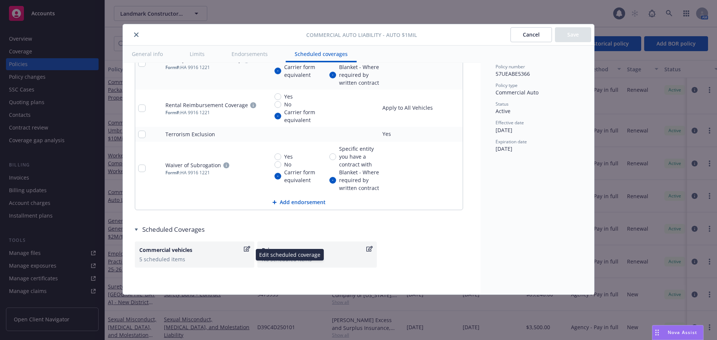
click at [209, 251] on div "Commercial vehicles" at bounding box center [190, 250] width 103 height 8
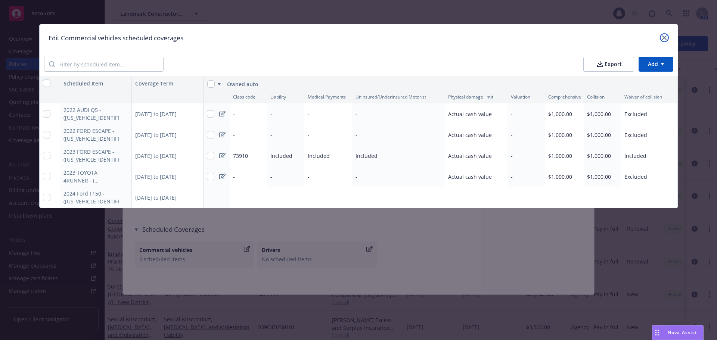
click at [662, 37] on icon "close" at bounding box center [664, 37] width 4 height 4
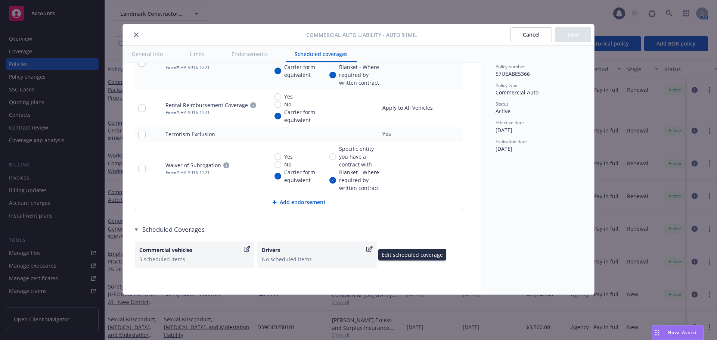
click at [320, 253] on div "Drivers" at bounding box center [313, 250] width 103 height 8
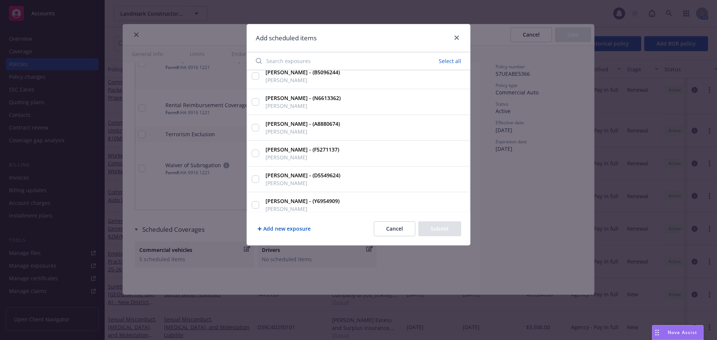
scroll to position [261, 0]
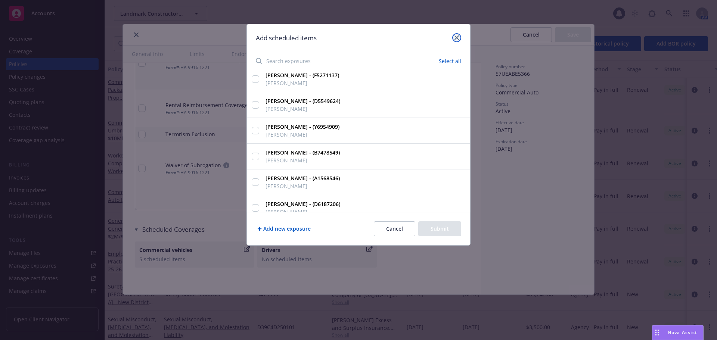
click at [453, 38] on link "close" at bounding box center [456, 37] width 9 height 9
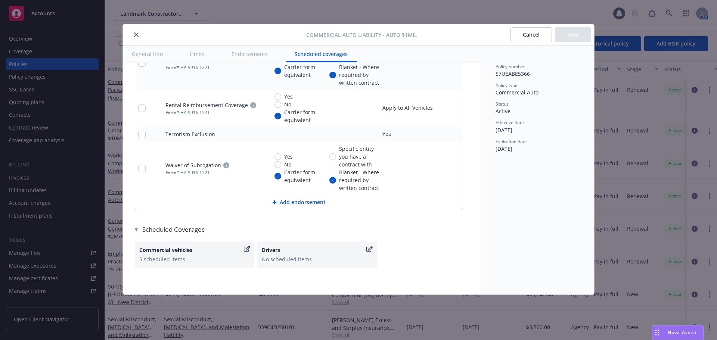
click at [139, 36] on button "close" at bounding box center [136, 34] width 9 height 9
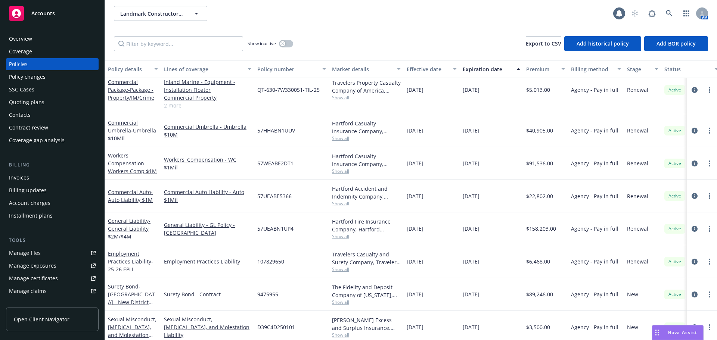
click at [49, 75] on div "Policy changes" at bounding box center [52, 77] width 87 height 12
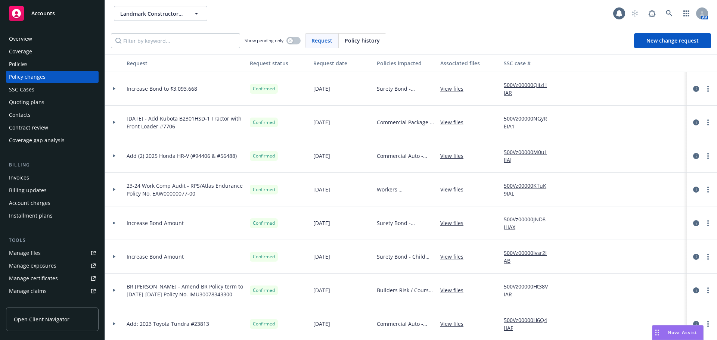
click at [42, 251] on link "Manage files" at bounding box center [52, 253] width 93 height 12
click at [43, 266] on div "Manage exposures" at bounding box center [32, 266] width 47 height 12
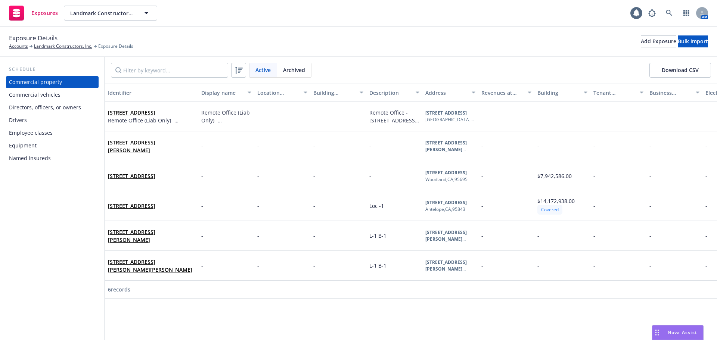
click at [43, 118] on div "Drivers" at bounding box center [52, 120] width 87 height 12
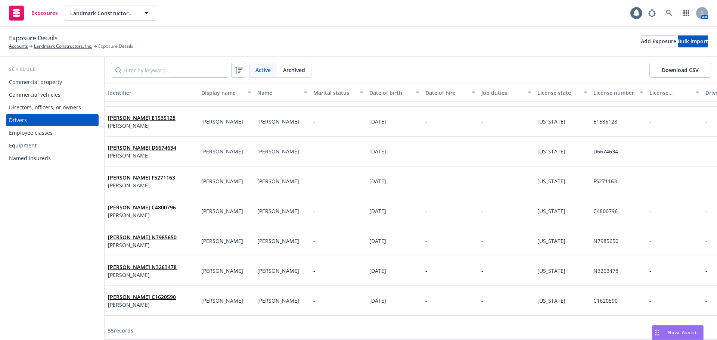
scroll to position [1135, 0]
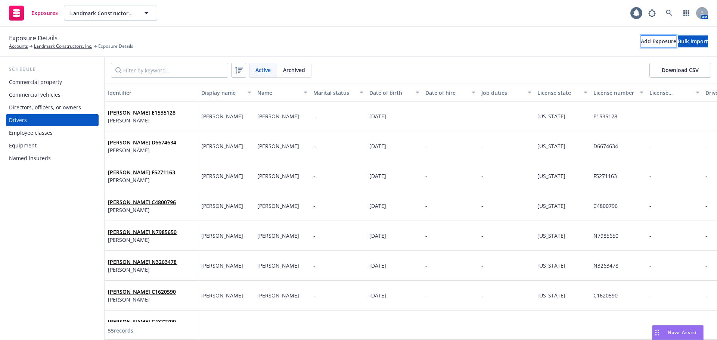
click at [641, 43] on div "Add Exposure" at bounding box center [658, 41] width 35 height 11
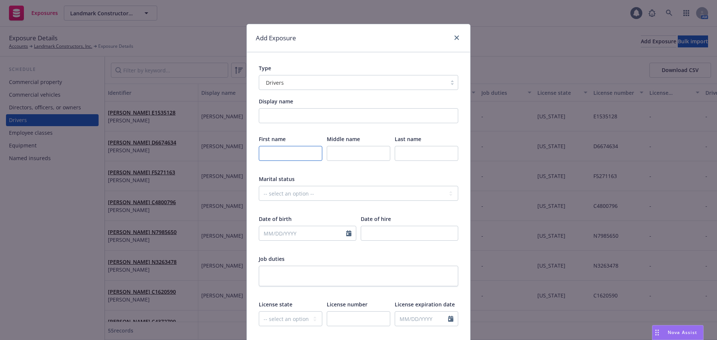
click at [291, 156] on input "text" at bounding box center [290, 153] width 63 height 15
click at [0, 340] on com-1password-button at bounding box center [0, 340] width 0 height 0
type input "[PERSON_NAME]"
click at [406, 154] on input "text" at bounding box center [426, 153] width 63 height 15
type input "[PERSON_NAME]"
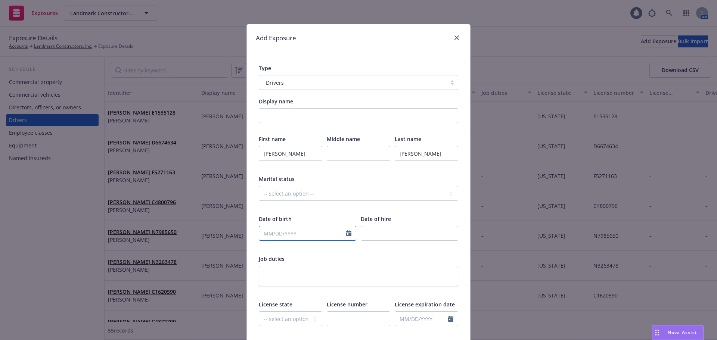
select select "8"
click at [301, 228] on input "text" at bounding box center [302, 233] width 87 height 14
type input "09031985"
click at [357, 249] on div "Date of birth January February March April May June July August September Octob…" at bounding box center [358, 232] width 199 height 35
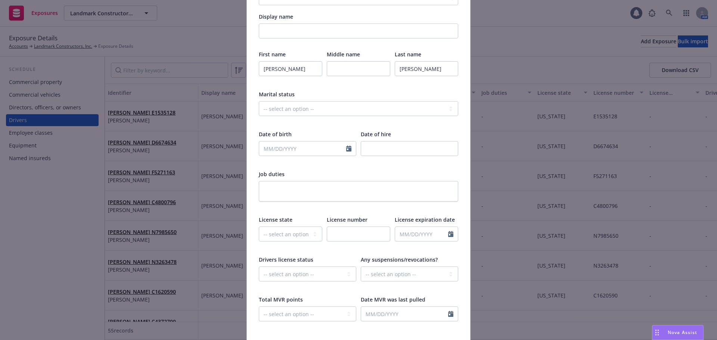
scroll to position [112, 0]
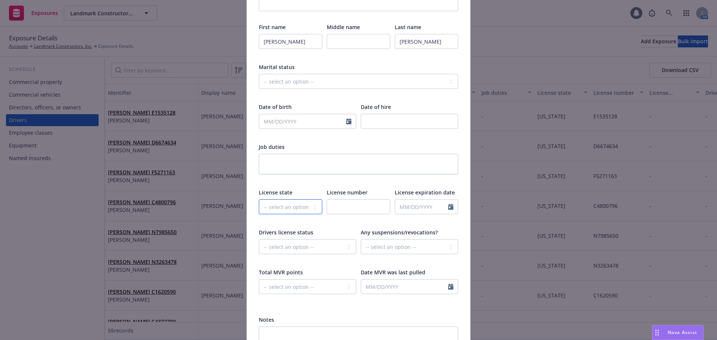
click at [294, 208] on select "-- select an option -- [US_STATE] [US_STATE] [US_STATE] [US_STATE] [US_STATE] […" at bounding box center [290, 206] width 63 height 15
select select "CA"
click at [259, 199] on select "-- select an option -- [US_STATE] [US_STATE] [US_STATE] [US_STATE] [US_STATE] […" at bounding box center [290, 206] width 63 height 15
click at [352, 205] on input "text" at bounding box center [358, 206] width 63 height 15
type input "d"
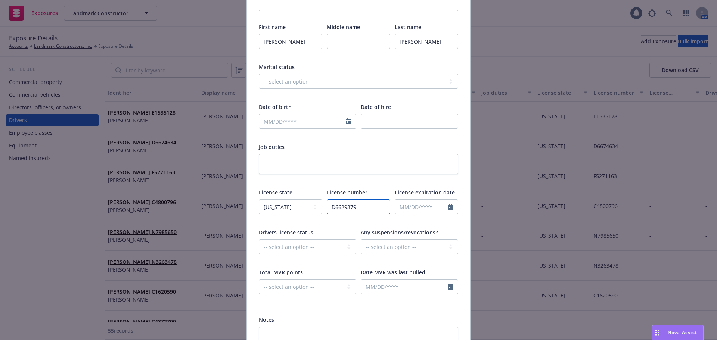
type input "D6629379"
click at [429, 204] on input "text" at bounding box center [421, 207] width 53 height 14
select select "8"
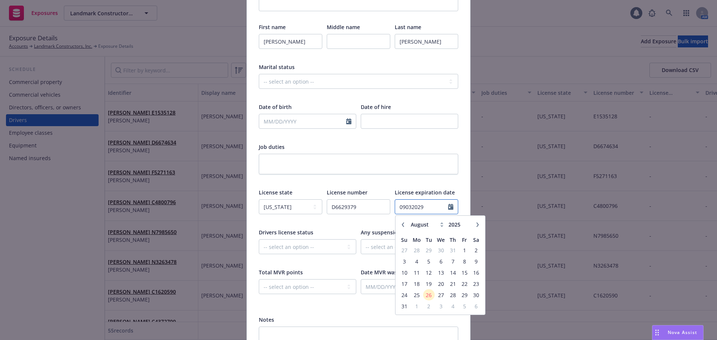
type input "09032029"
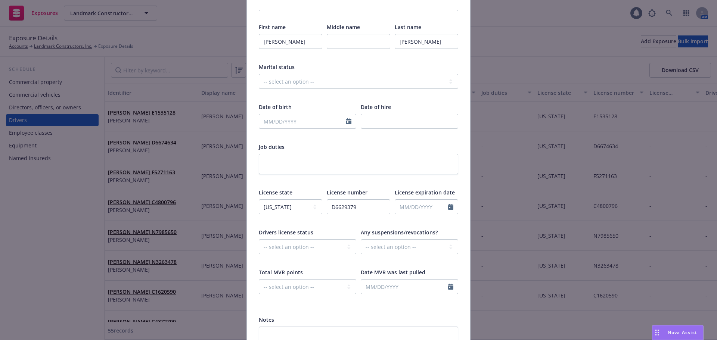
click at [357, 181] on div at bounding box center [358, 180] width 199 height 7
click at [346, 120] on icon "Calendar" at bounding box center [348, 121] width 5 height 6
select select "8"
click at [286, 121] on input "text" at bounding box center [302, 121] width 87 height 14
type input "[DATE]"
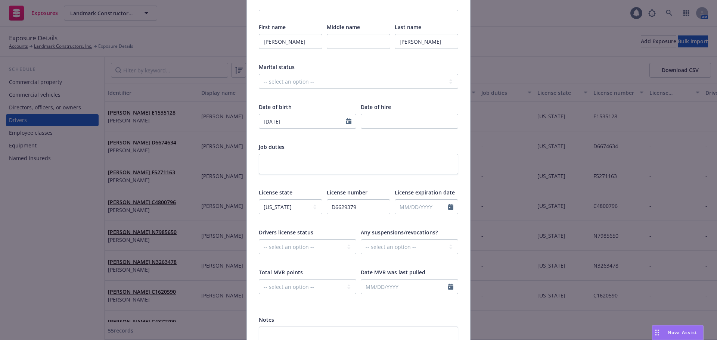
click at [320, 102] on div "First name [PERSON_NAME] Middle name Last name [PERSON_NAME] Marital status -- …" at bounding box center [358, 163] width 199 height 281
click at [410, 204] on input "text" at bounding box center [421, 207] width 53 height 14
select select "8"
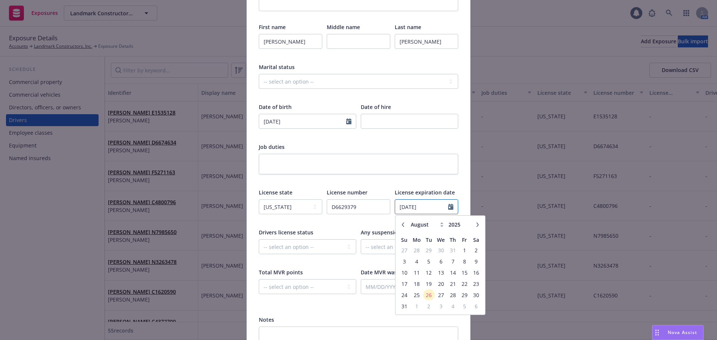
type input "[DATE]"
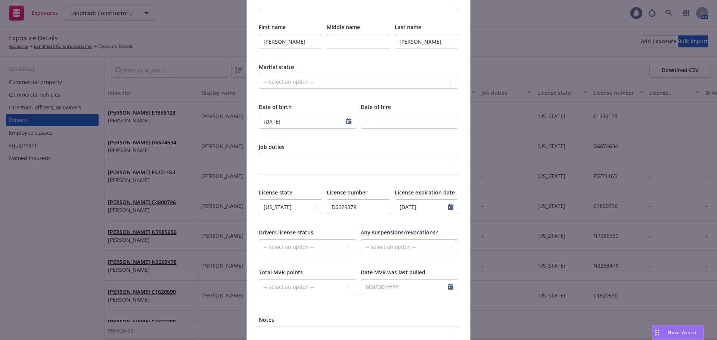
click at [409, 181] on div at bounding box center [358, 180] width 199 height 7
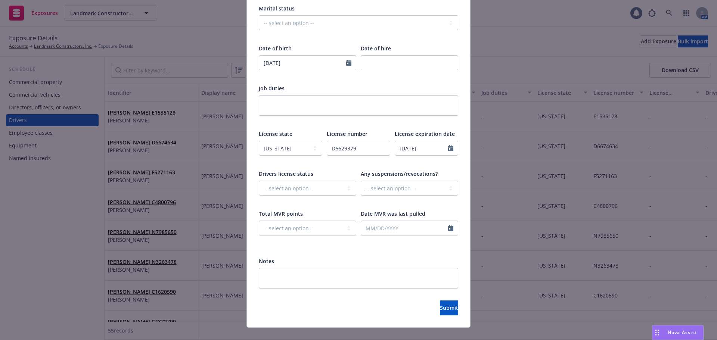
scroll to position [182, 0]
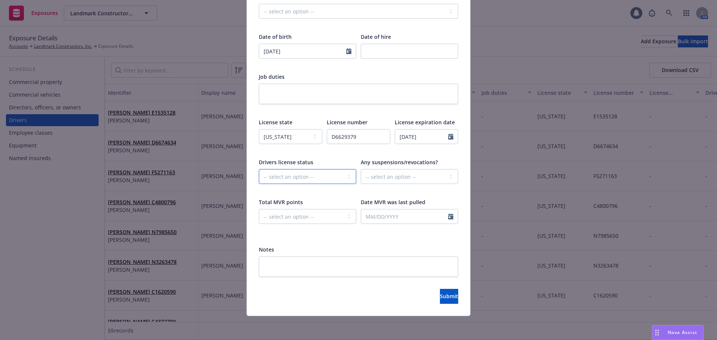
click at [320, 181] on select "-- select an option -- Cancelled Denied Disqualified Expired Invalid Limited No…" at bounding box center [307, 176] width 97 height 15
select select "VALID"
click at [259, 169] on select "-- select an option -- Cancelled Denied Disqualified Expired Invalid Limited No…" at bounding box center [307, 176] width 97 height 15
click at [448, 219] on icon "Calendar" at bounding box center [450, 217] width 5 height 6
select select "8"
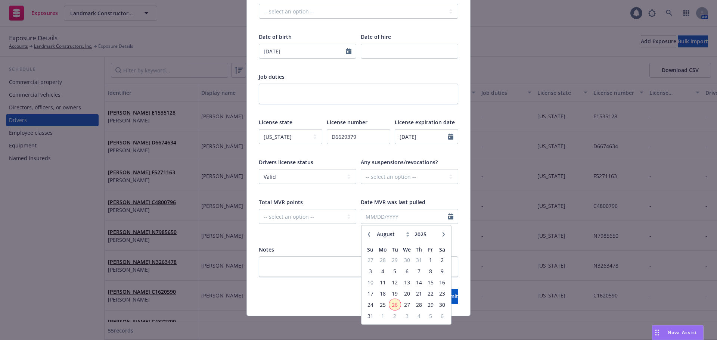
click at [394, 302] on span "26" at bounding box center [395, 304] width 10 height 9
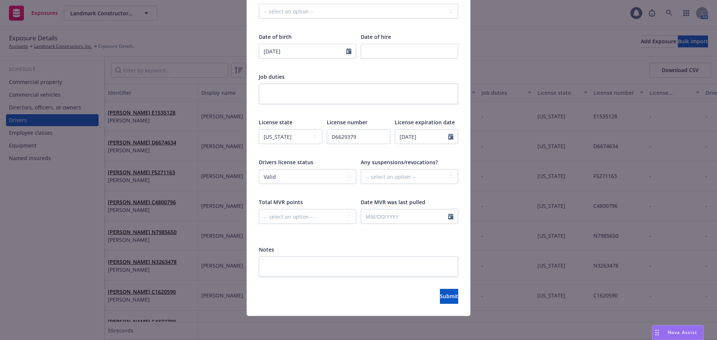
type input "[DATE]"
click at [440, 292] on button "Submit" at bounding box center [449, 296] width 18 height 15
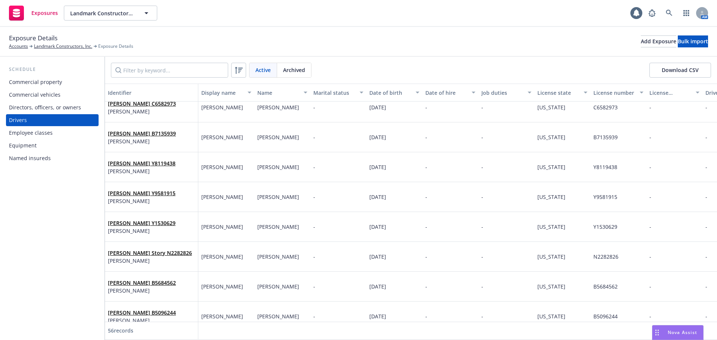
scroll to position [0, 0]
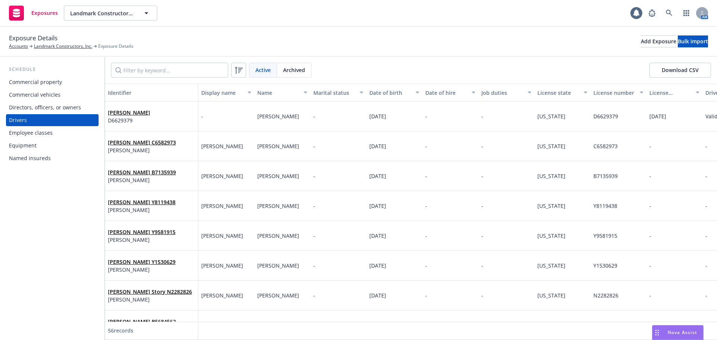
click at [224, 117] on div "-" at bounding box center [226, 117] width 56 height 30
click at [139, 114] on link "[PERSON_NAME]" at bounding box center [129, 112] width 42 height 7
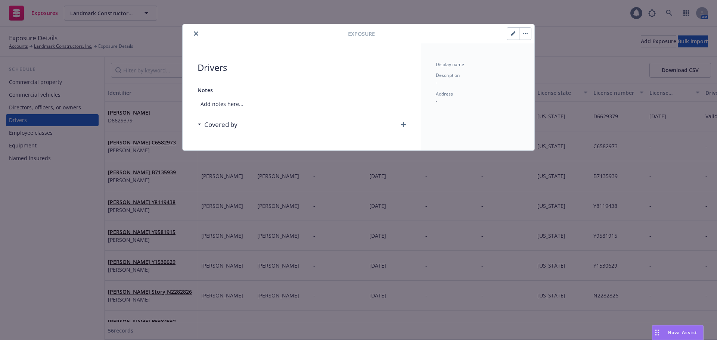
click at [197, 33] on icon "close" at bounding box center [196, 33] width 4 height 4
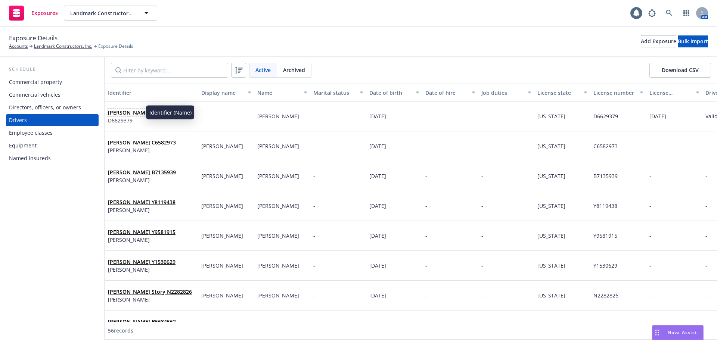
click at [124, 113] on link "[PERSON_NAME]" at bounding box center [129, 112] width 42 height 7
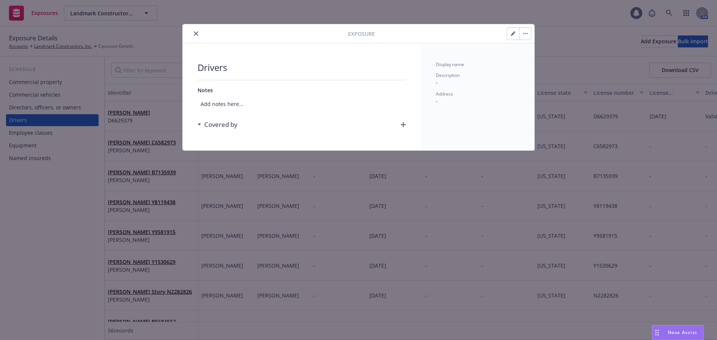
click at [511, 35] on icon "button" at bounding box center [513, 33] width 4 height 4
select select "CA"
select select "VALID"
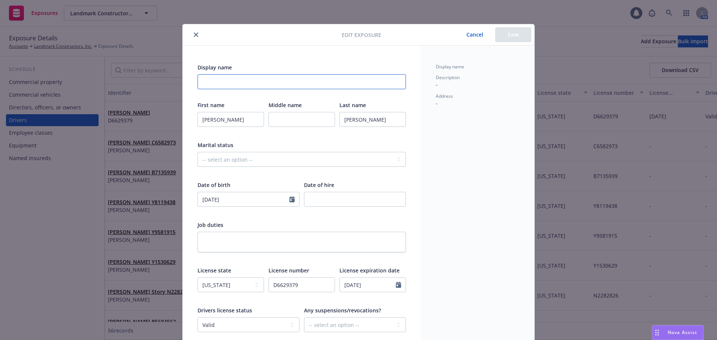
click at [306, 84] on input "Display name" at bounding box center [302, 81] width 208 height 15
type input "[PERSON_NAME]"
click at [511, 35] on button "Save" at bounding box center [513, 34] width 36 height 15
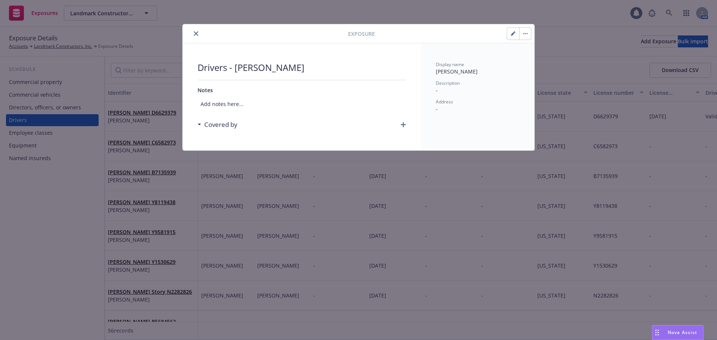
drag, startPoint x: 193, startPoint y: 34, endPoint x: 190, endPoint y: 37, distance: 4.2
click at [193, 34] on button "close" at bounding box center [196, 33] width 9 height 9
